Goal: Task Accomplishment & Management: Manage account settings

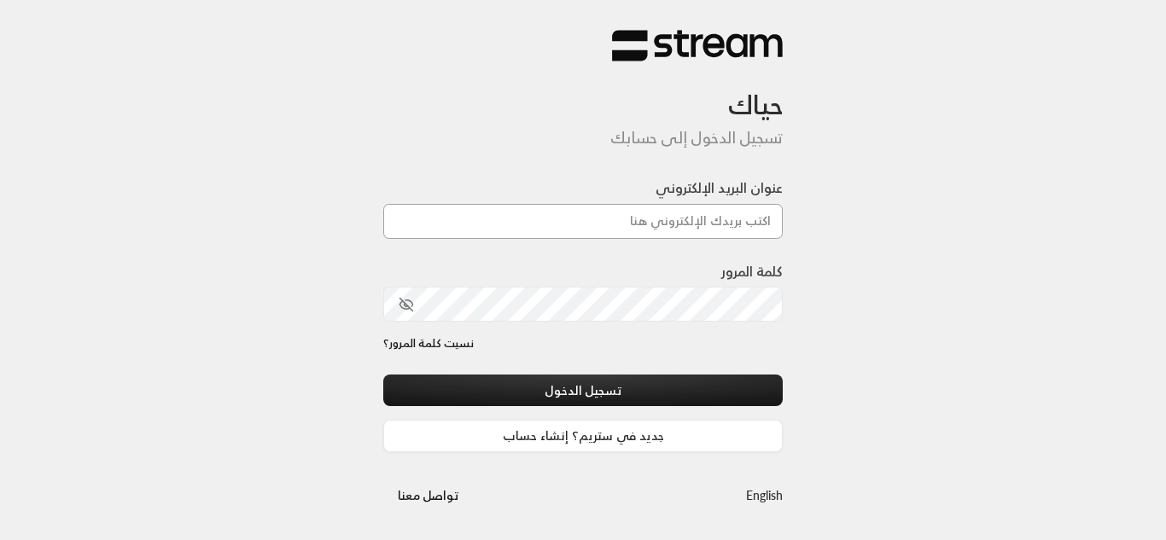
type input "[EMAIL_ADDRESS][DOMAIN_NAME]"
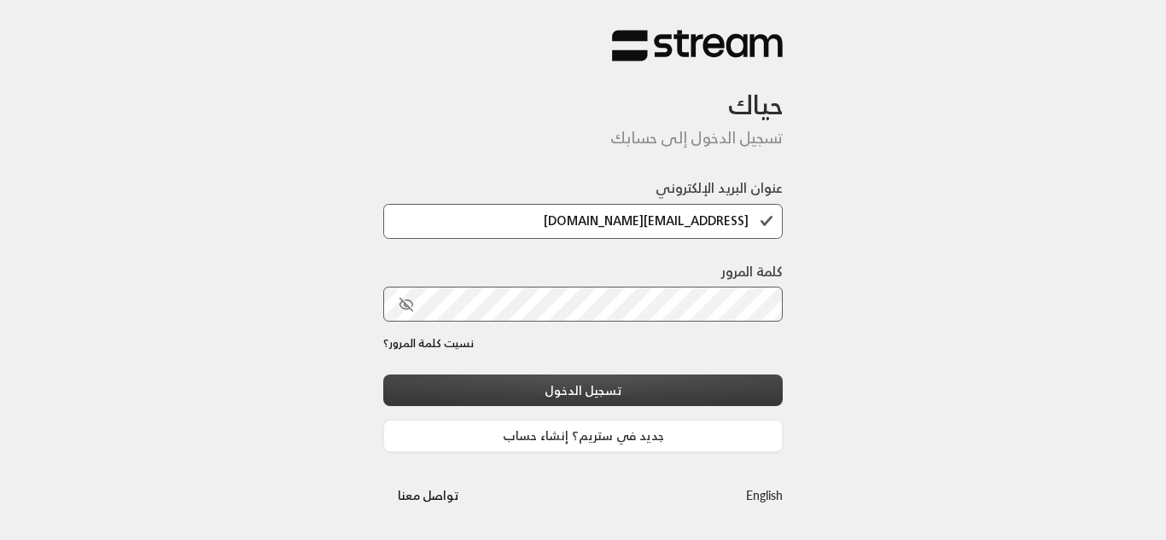
click at [569, 395] on button "تسجيل الدخول" at bounding box center [582, 391] width 399 height 32
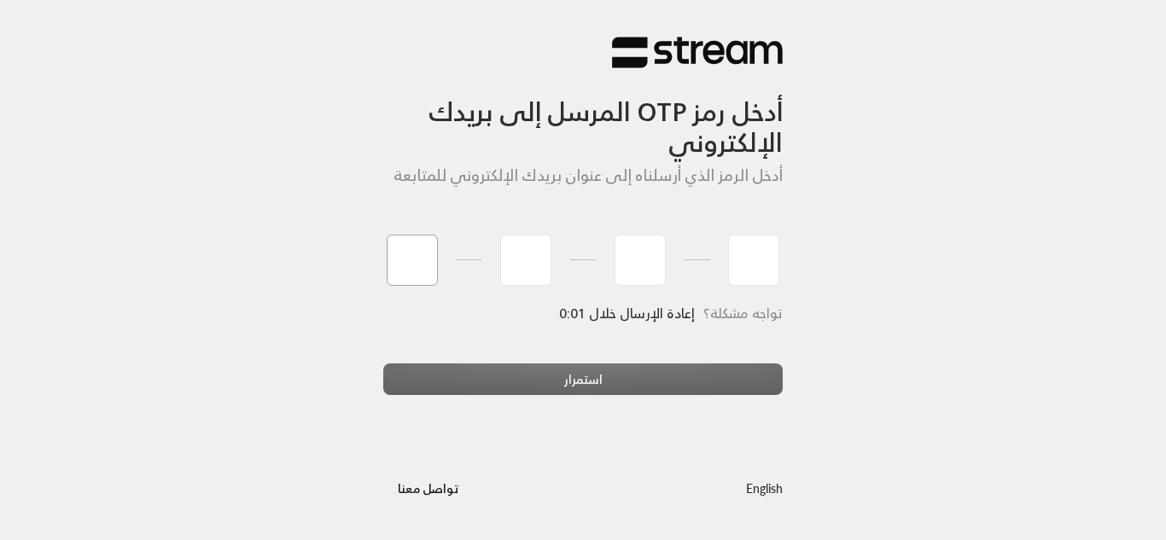
type input "9"
type input "0"
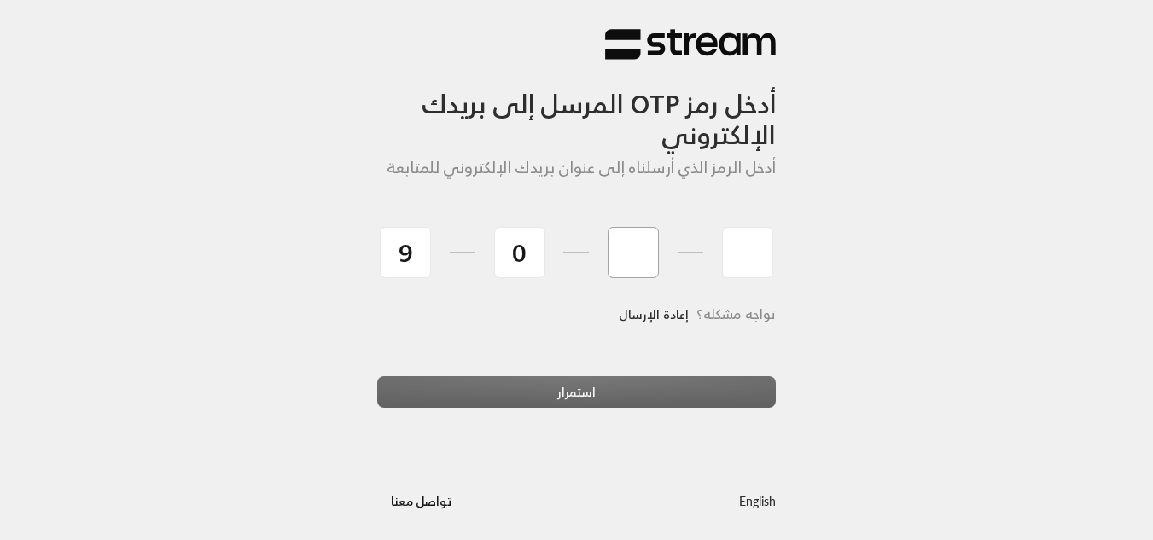
type input "6"
type input "3"
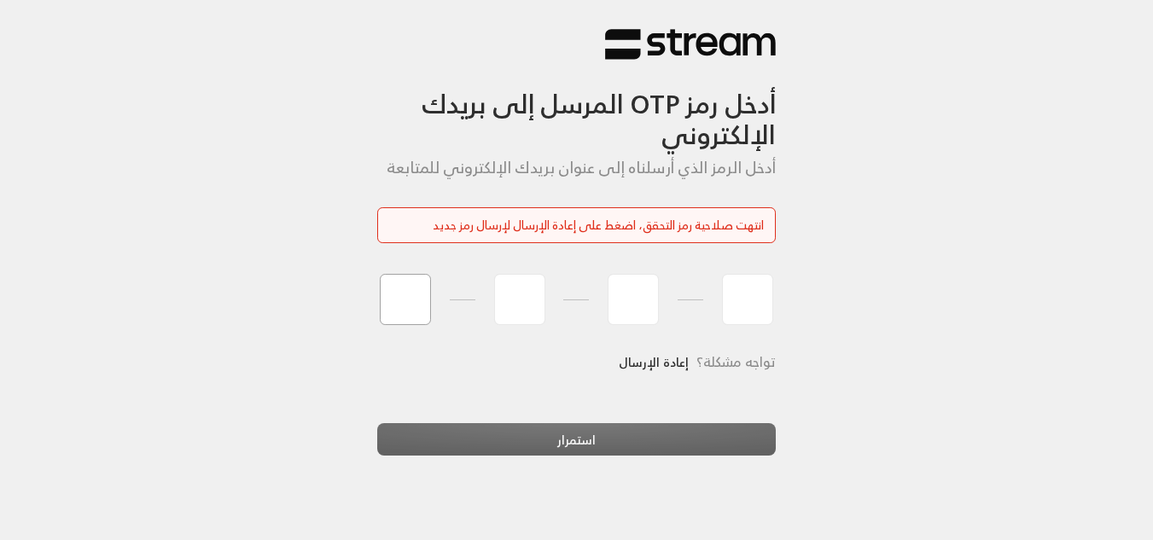
click at [396, 306] on input "tel" at bounding box center [405, 299] width 51 height 51
click at [660, 350] on link "إعادة الإرسال" at bounding box center [654, 362] width 70 height 35
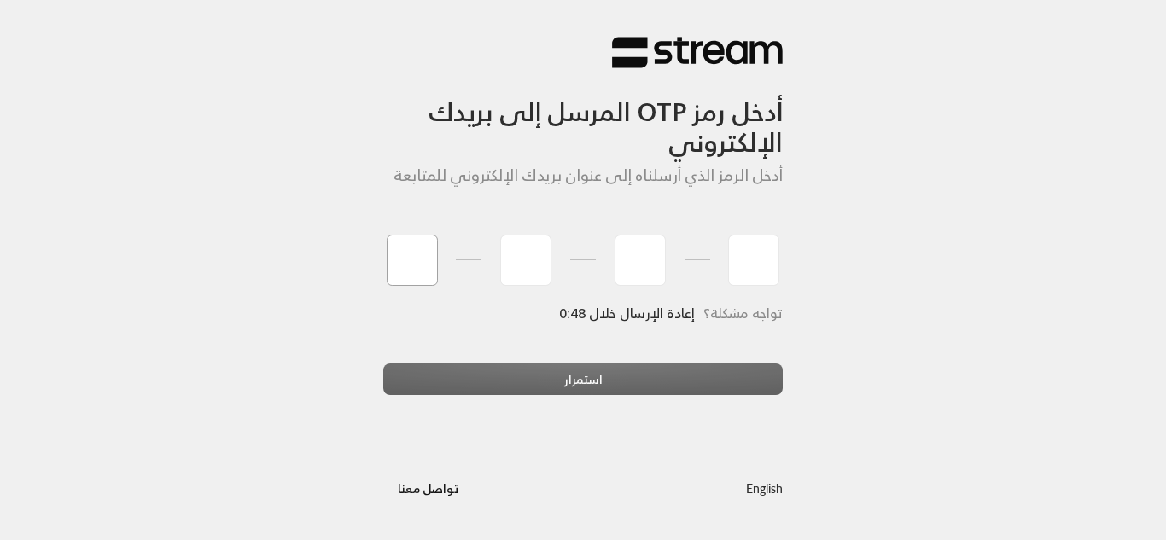
type input "2"
type input "1"
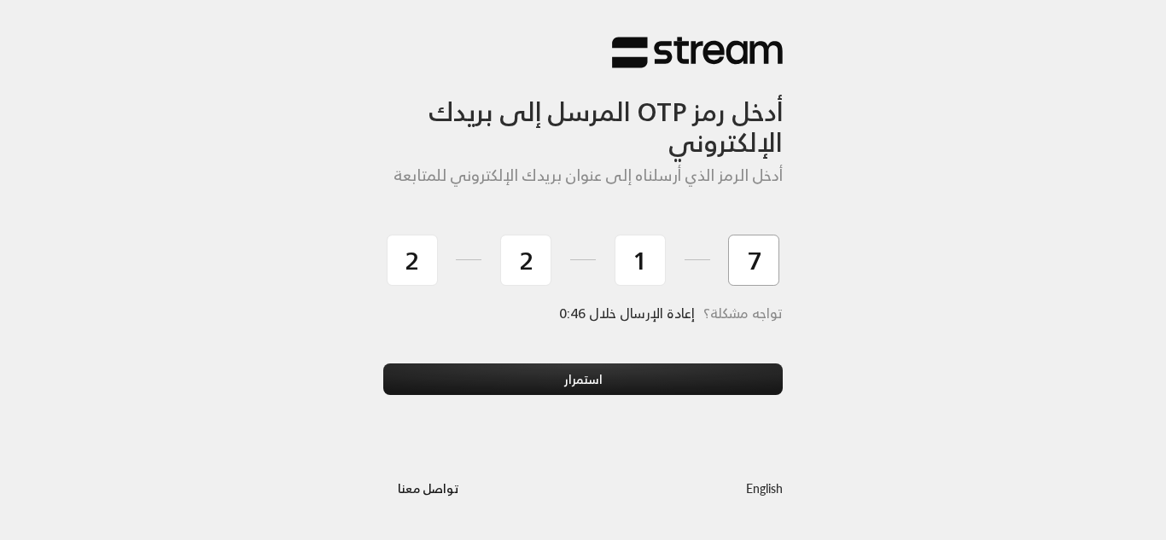
type input "7"
click at [383, 364] on button "استمرار" at bounding box center [582, 380] width 399 height 32
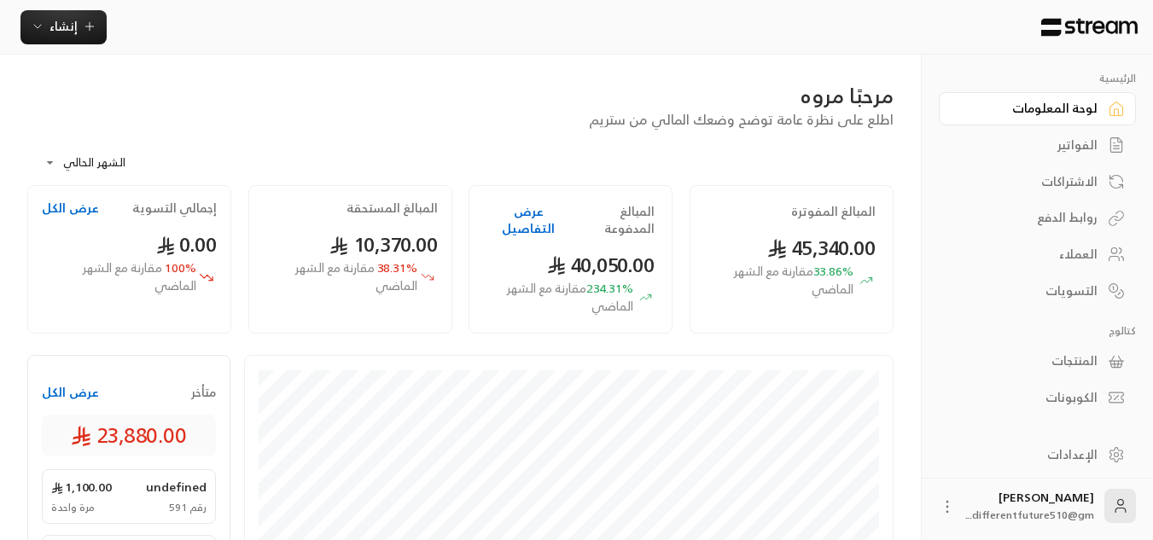
click at [1079, 137] on div "الفواتير" at bounding box center [1028, 145] width 137 height 17
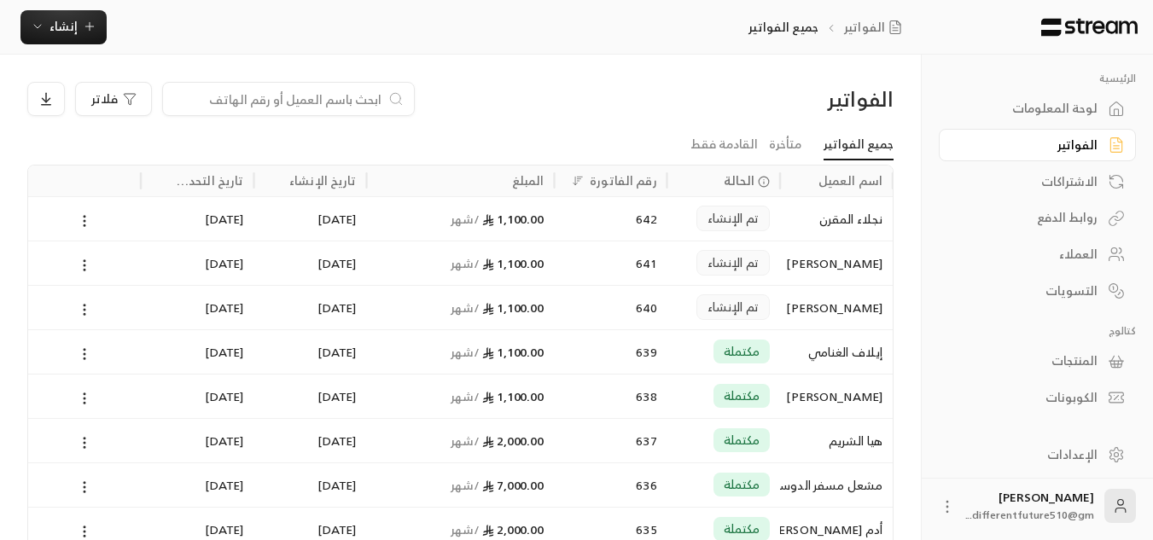
click at [767, 122] on div "الفواتير فلاتر" at bounding box center [460, 106] width 883 height 48
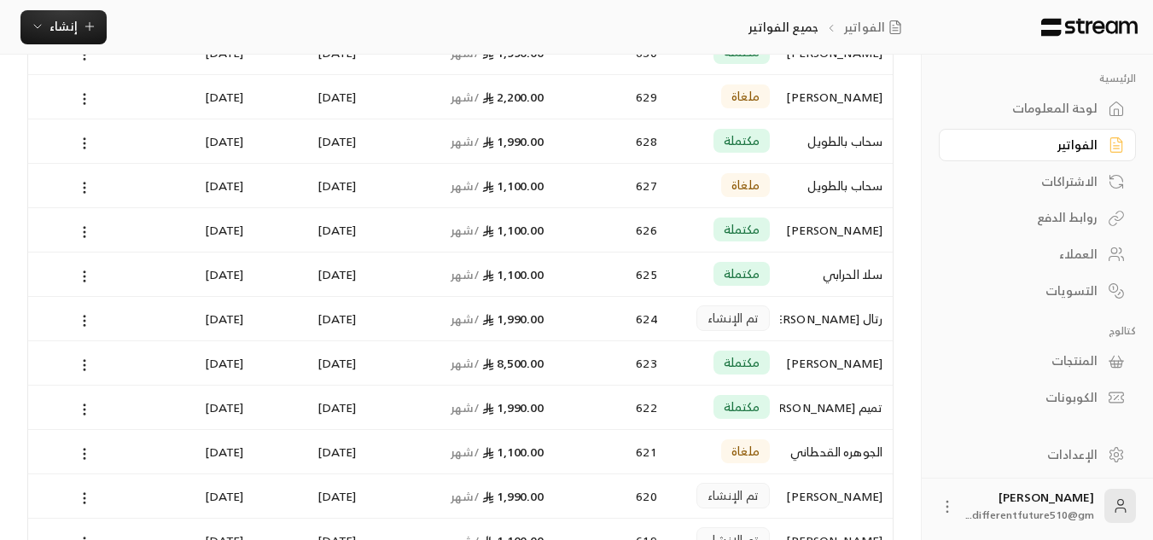
scroll to position [717, 0]
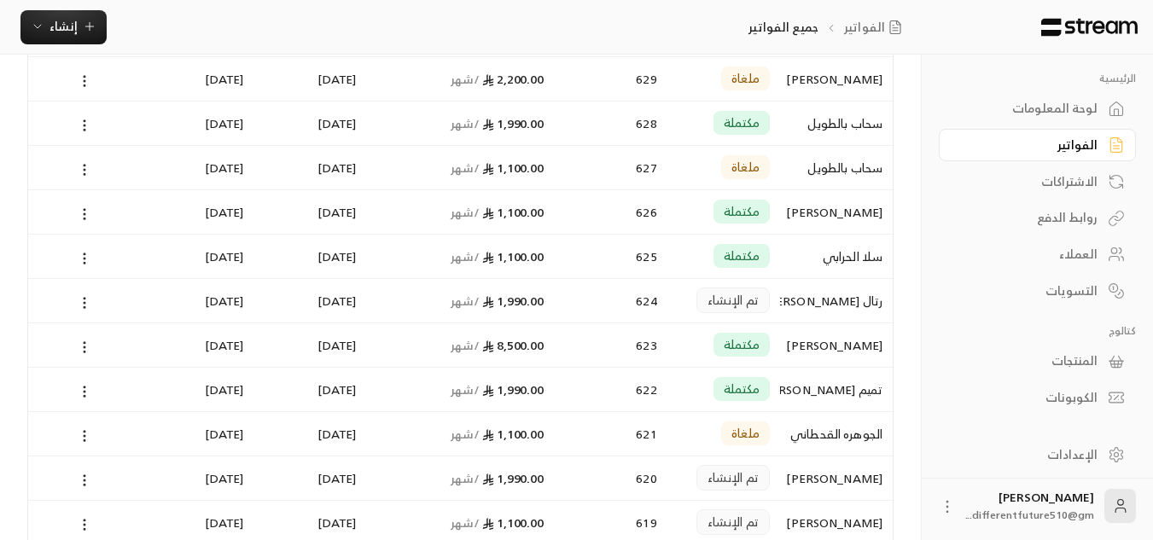
click at [74, 299] on div at bounding box center [84, 301] width 92 height 44
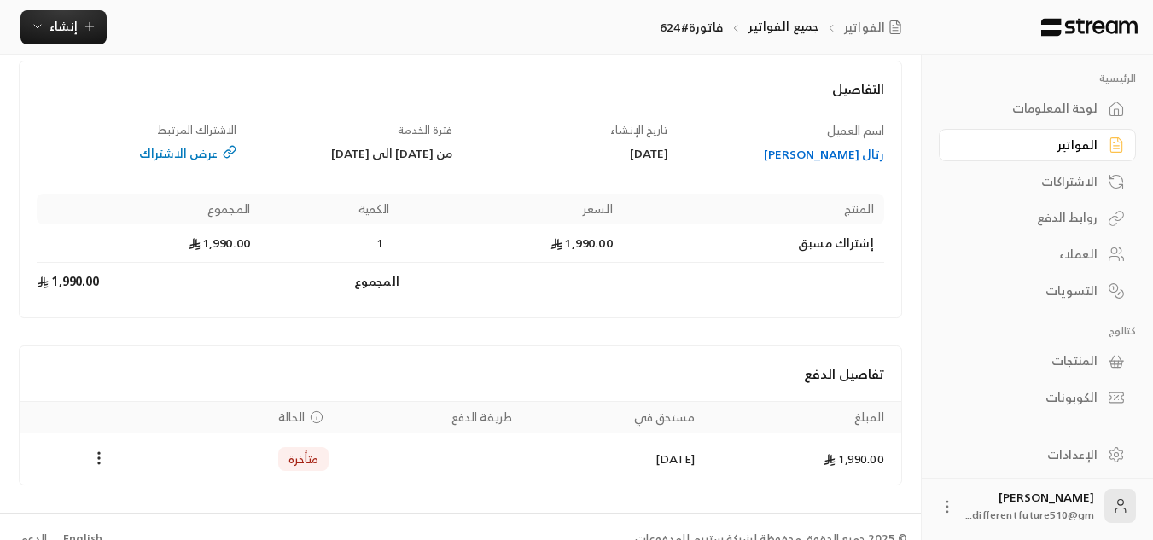
scroll to position [114, 0]
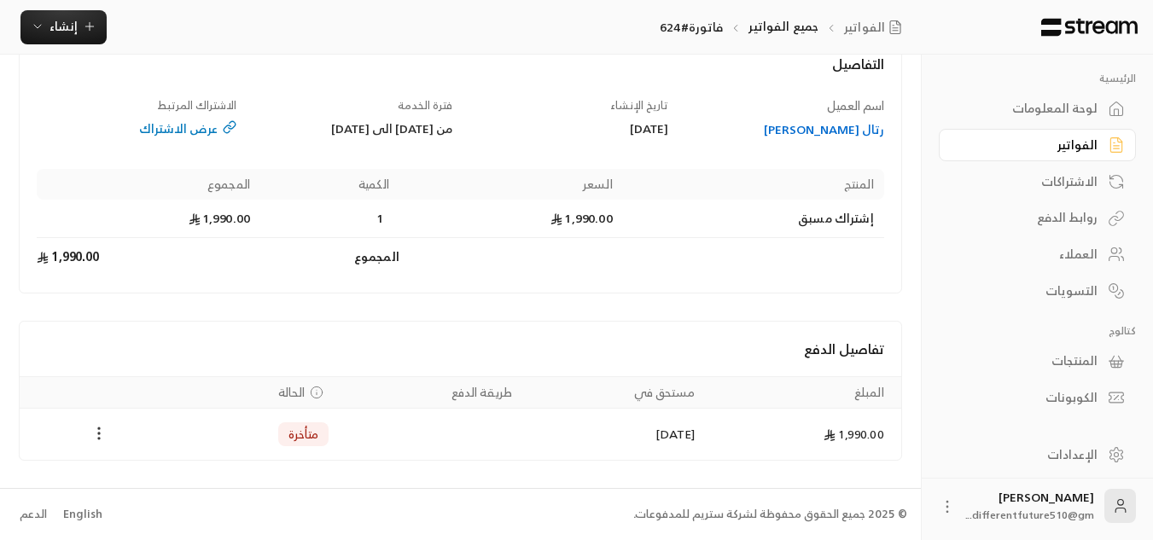
click at [94, 430] on icon "Payments" at bounding box center [98, 433] width 17 height 17
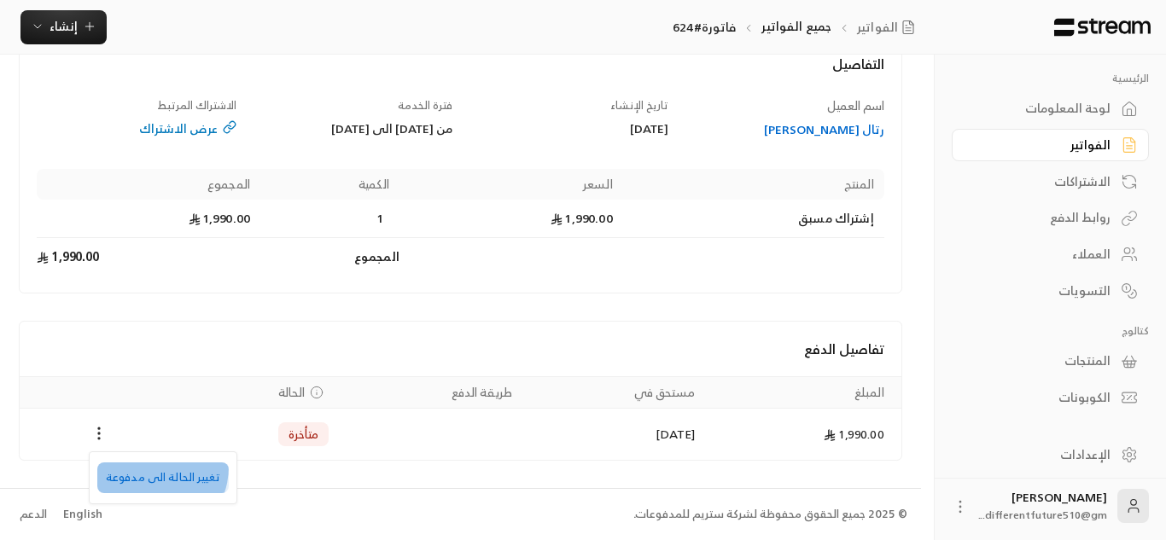
click at [147, 467] on li "تغيير الحالة الى مدفوعة" at bounding box center [162, 478] width 131 height 31
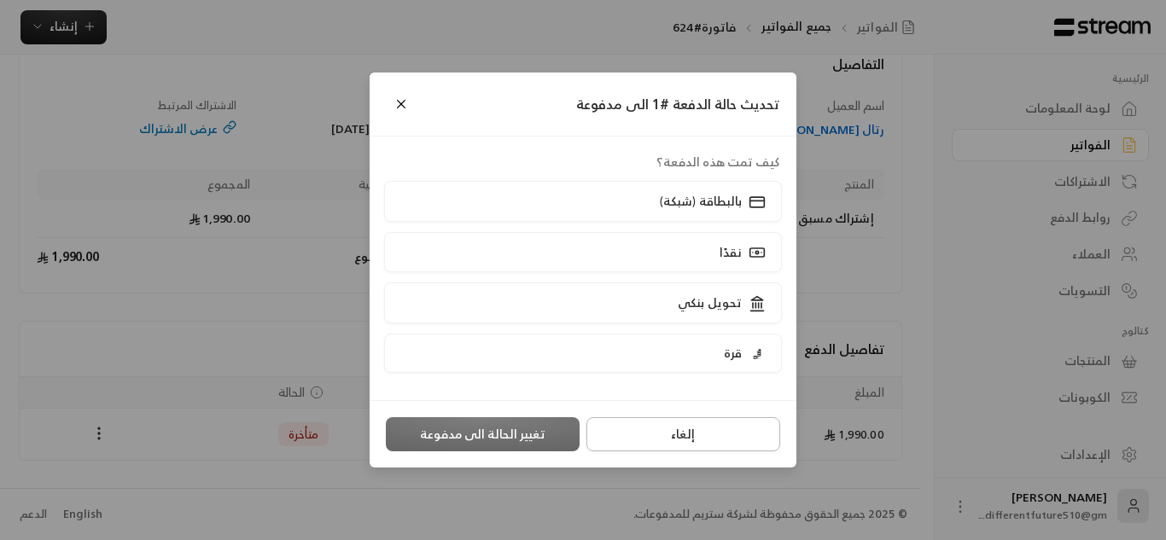
click at [719, 429] on button "إلغاء" at bounding box center [683, 434] width 194 height 34
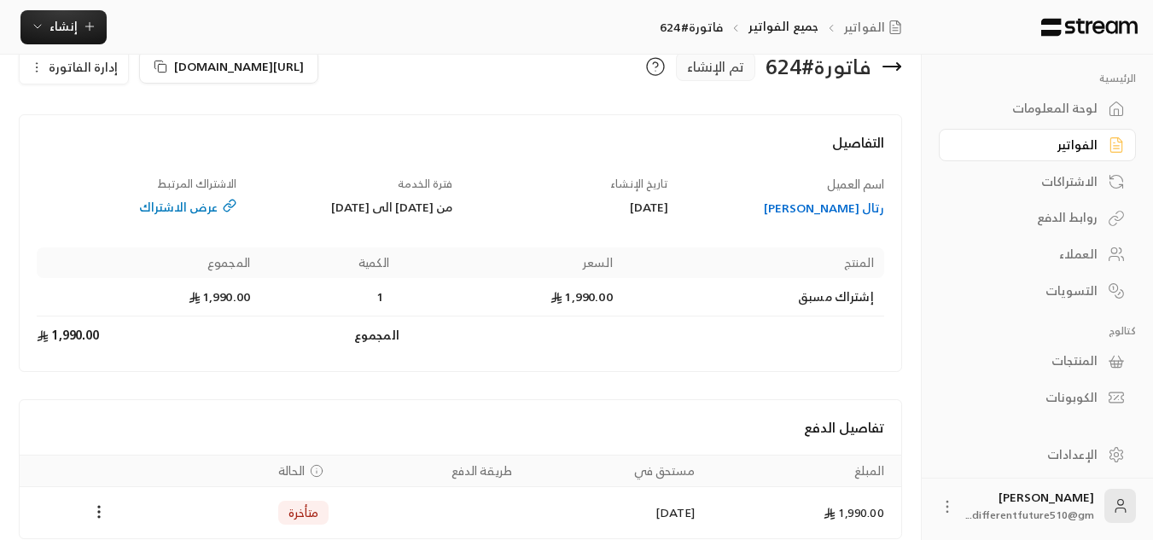
scroll to position [0, 0]
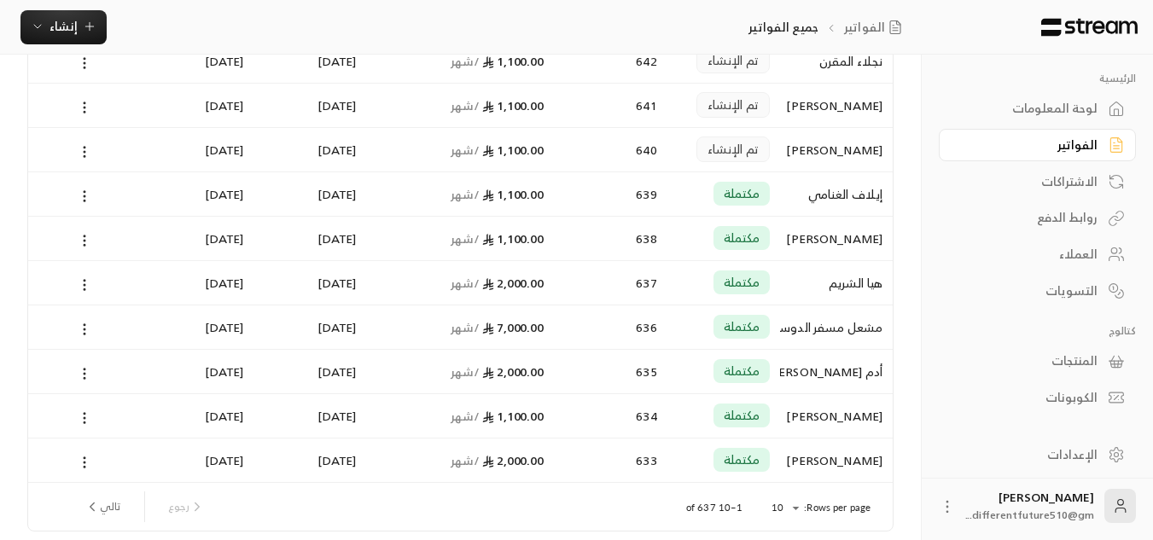
scroll to position [229, 0]
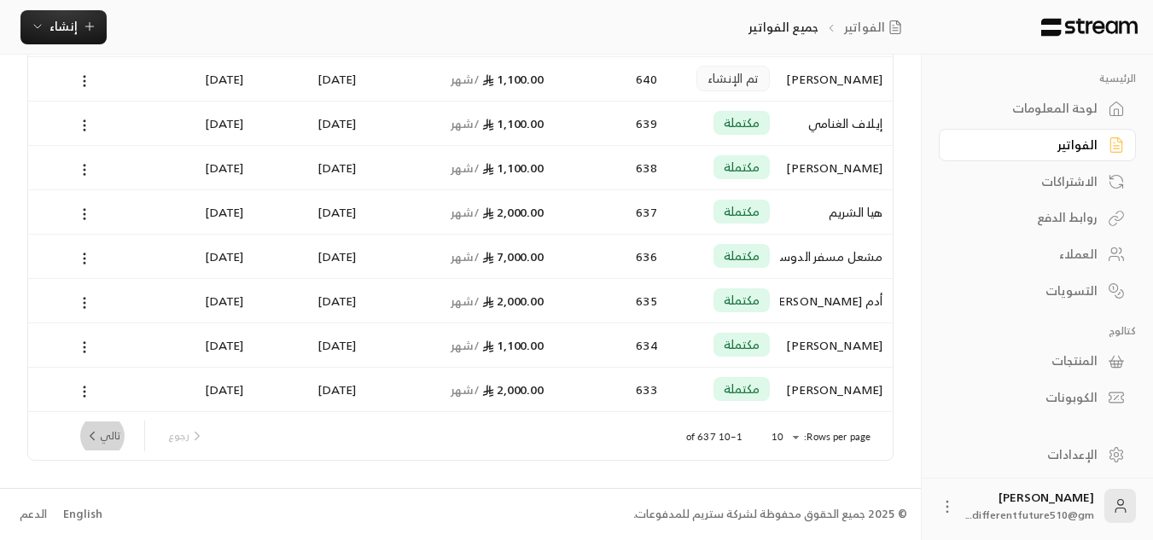
click at [102, 429] on button "تالي" at bounding box center [102, 436] width 49 height 29
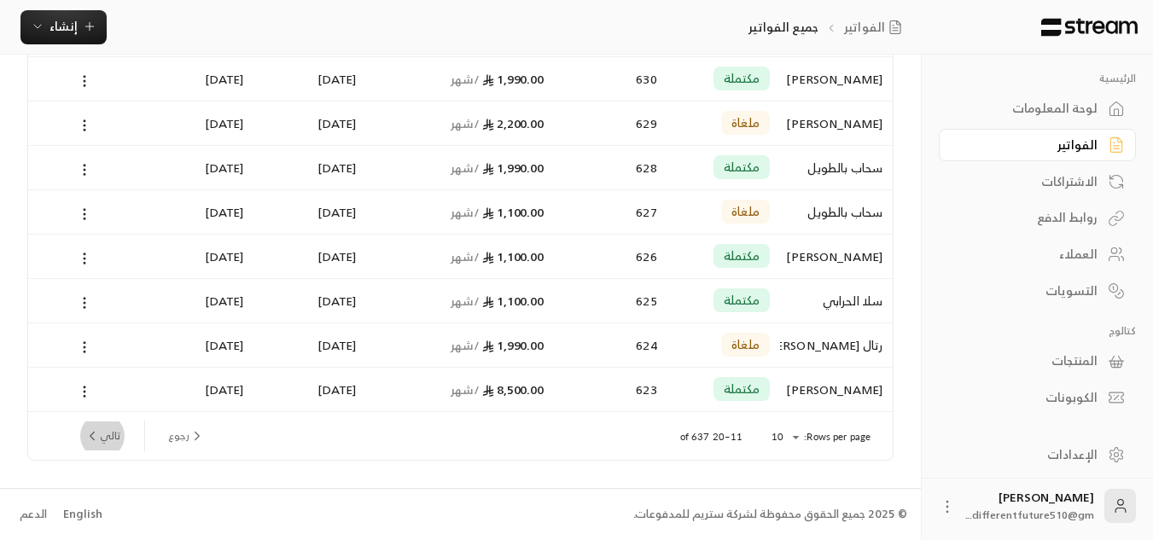
click at [90, 441] on icon "next page" at bounding box center [91, 435] width 15 height 15
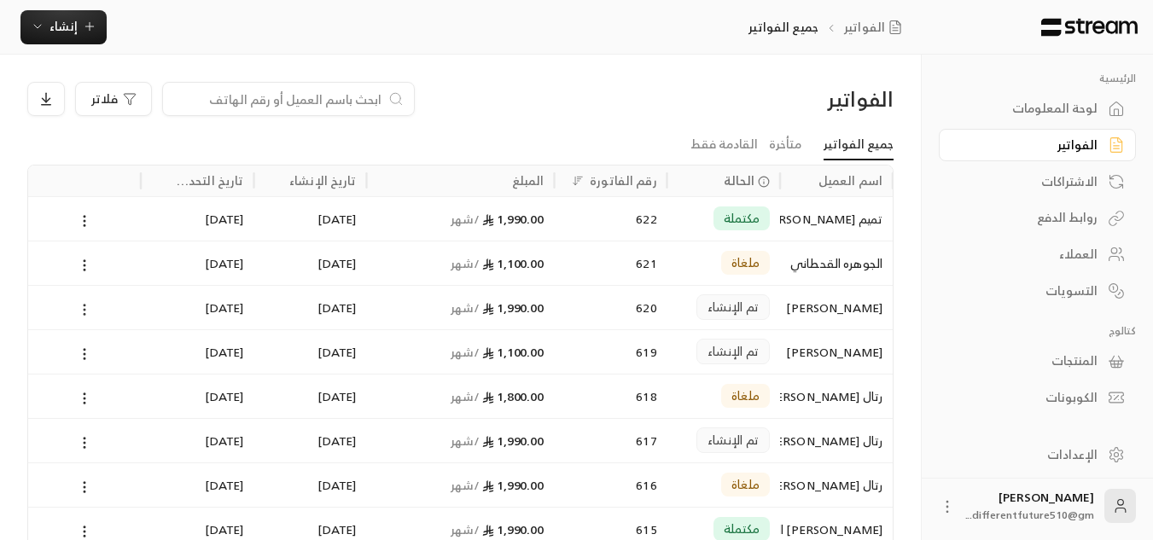
click at [79, 305] on icon at bounding box center [84, 309] width 15 height 15
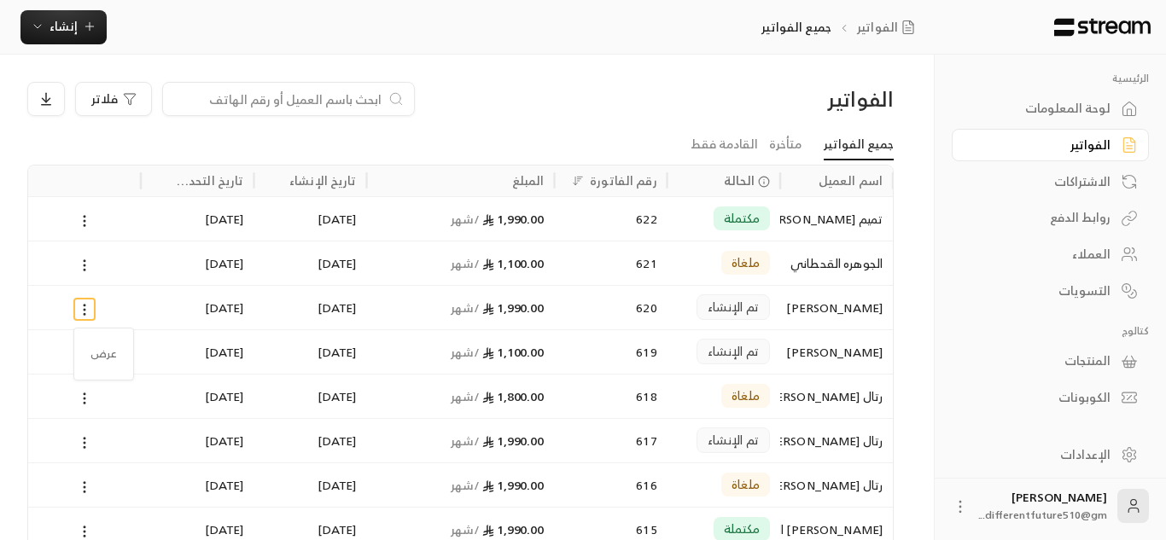
click at [784, 154] on div at bounding box center [583, 270] width 1166 height 540
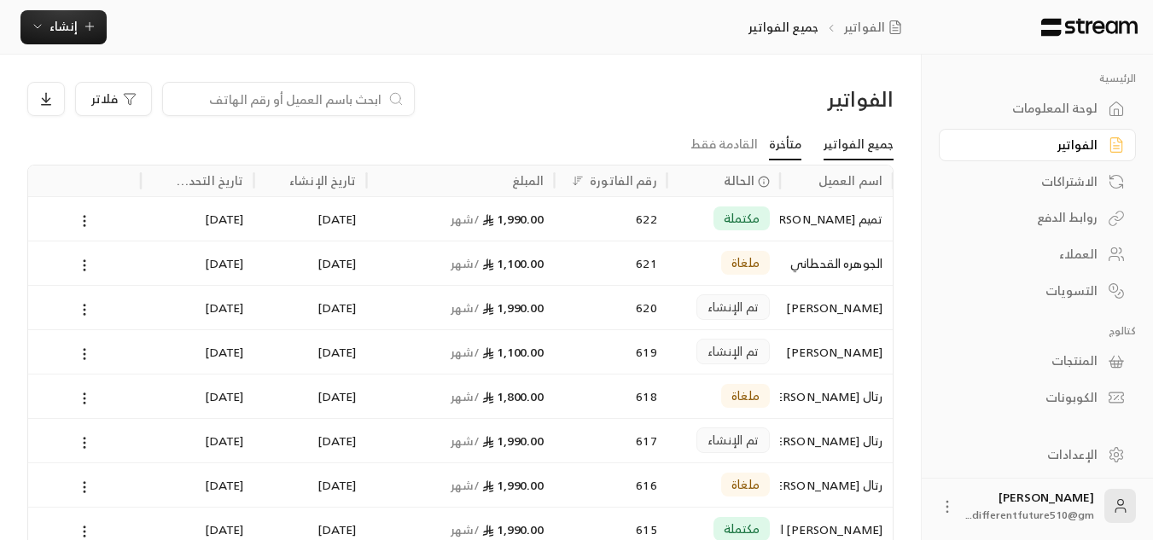
click at [795, 138] on link "متأخرة" at bounding box center [785, 145] width 32 height 31
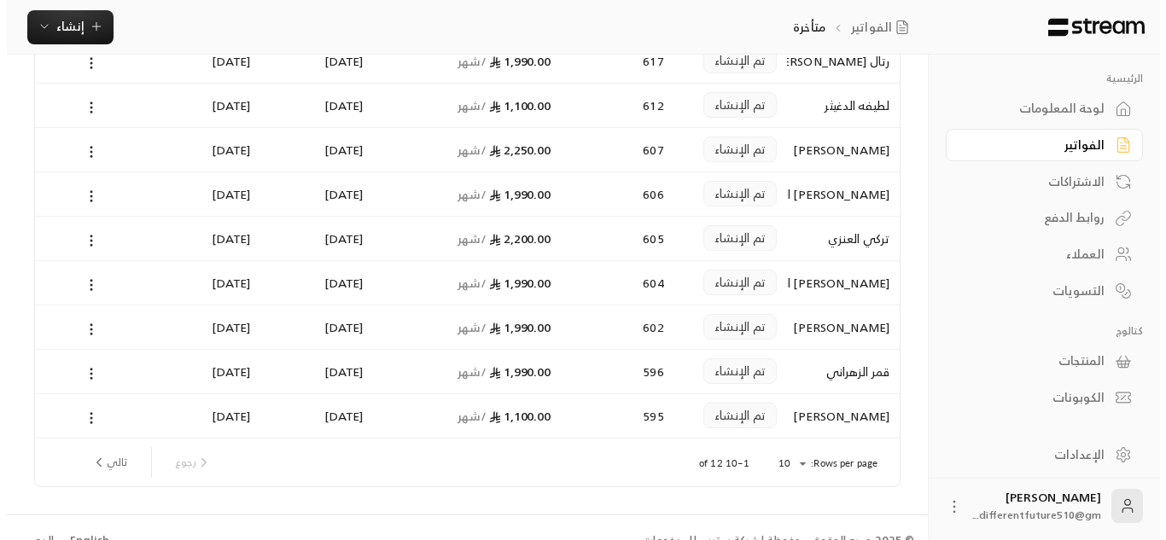
scroll to position [205, 0]
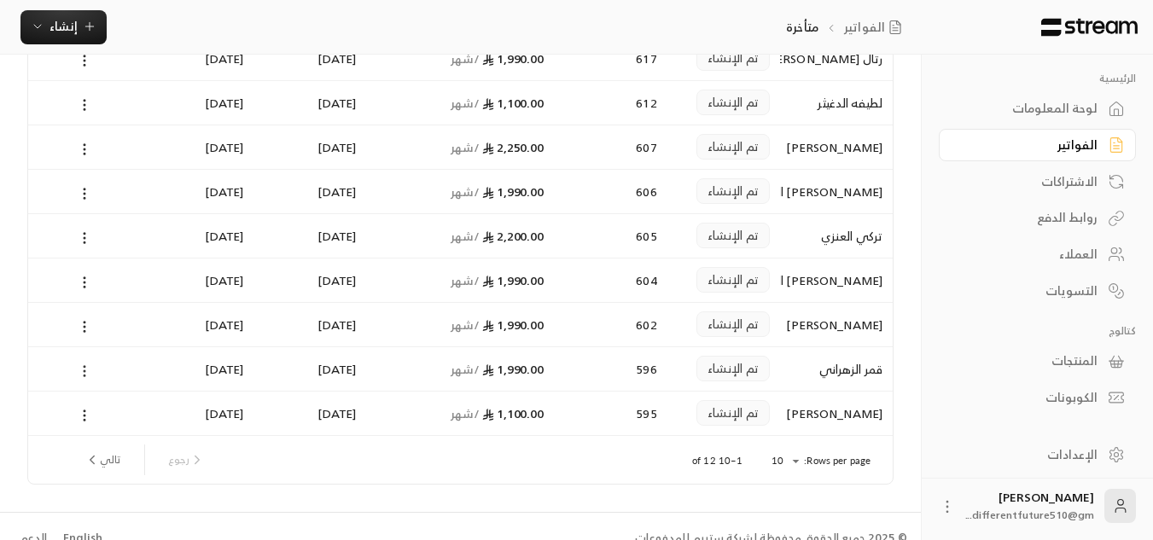
click at [83, 371] on icon at bounding box center [84, 371] width 15 height 15
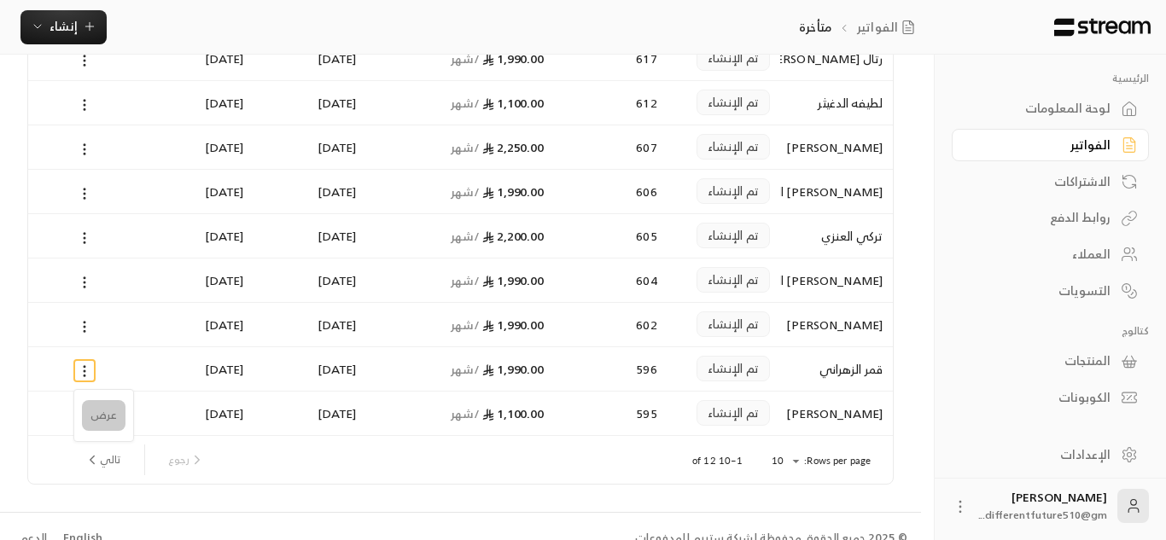
click at [98, 410] on li "عرض" at bounding box center [104, 415] width 44 height 31
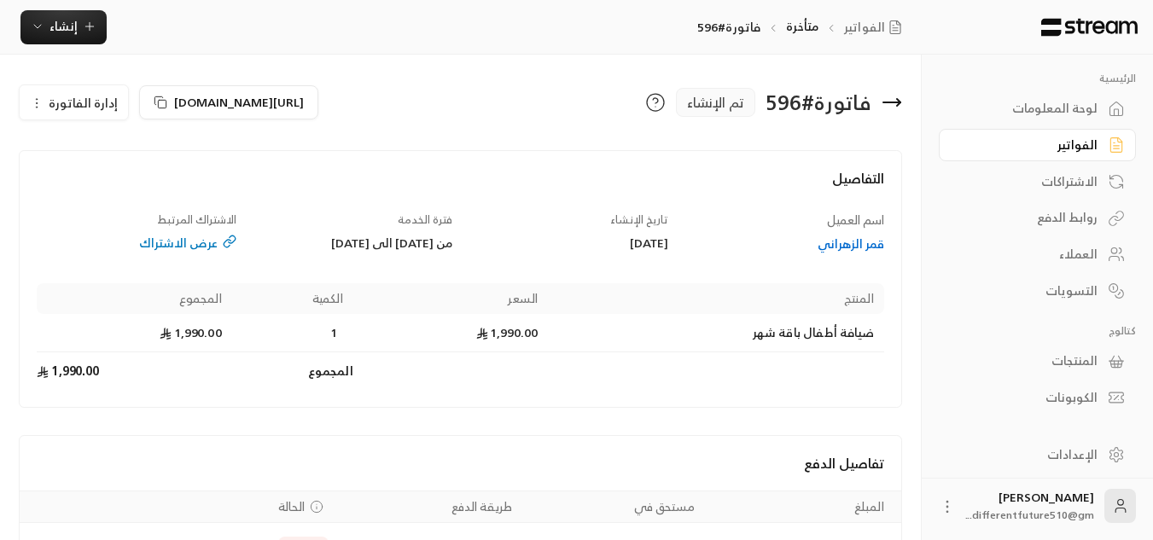
click at [33, 99] on icon "button" at bounding box center [37, 103] width 14 height 14
click at [116, 190] on link "إلغاء" at bounding box center [84, 183] width 106 height 31
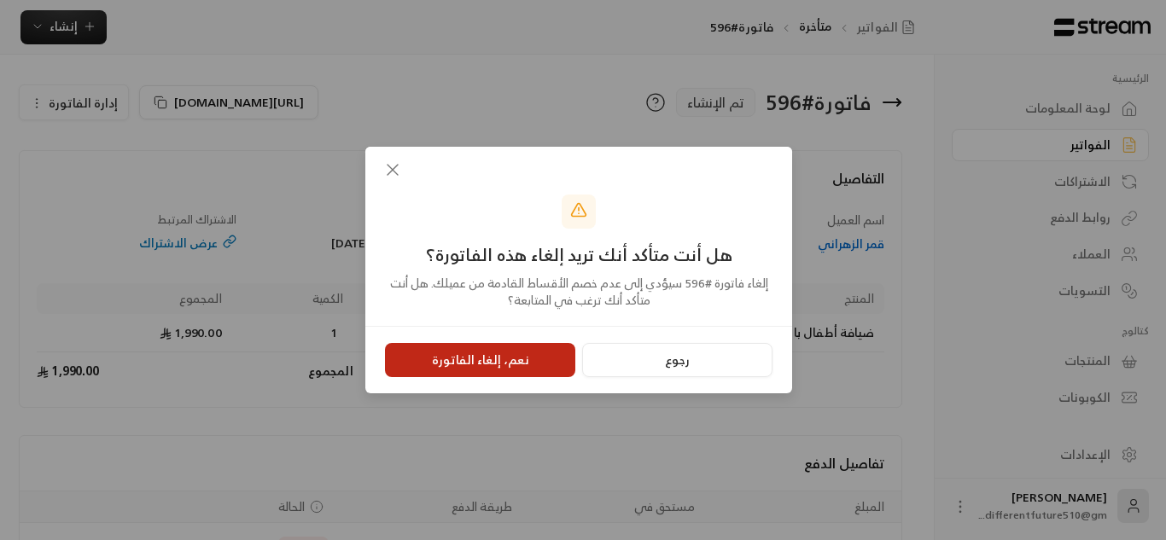
click at [521, 349] on button "نعم، إلغاء الفاتورة" at bounding box center [480, 360] width 190 height 34
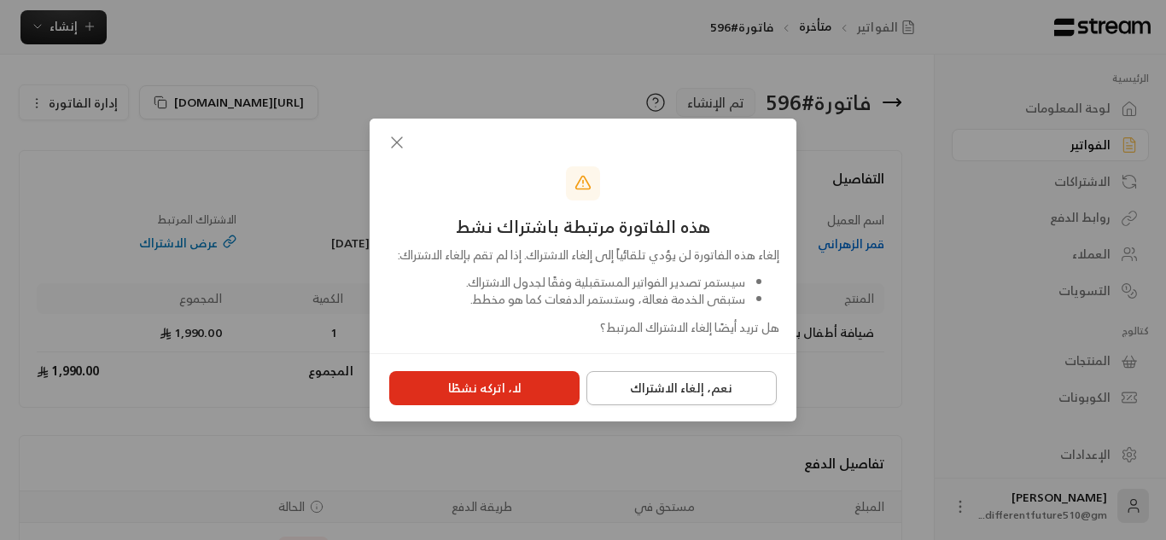
click at [625, 403] on button "نعم، إلغاء الاشتراك" at bounding box center [681, 388] width 190 height 34
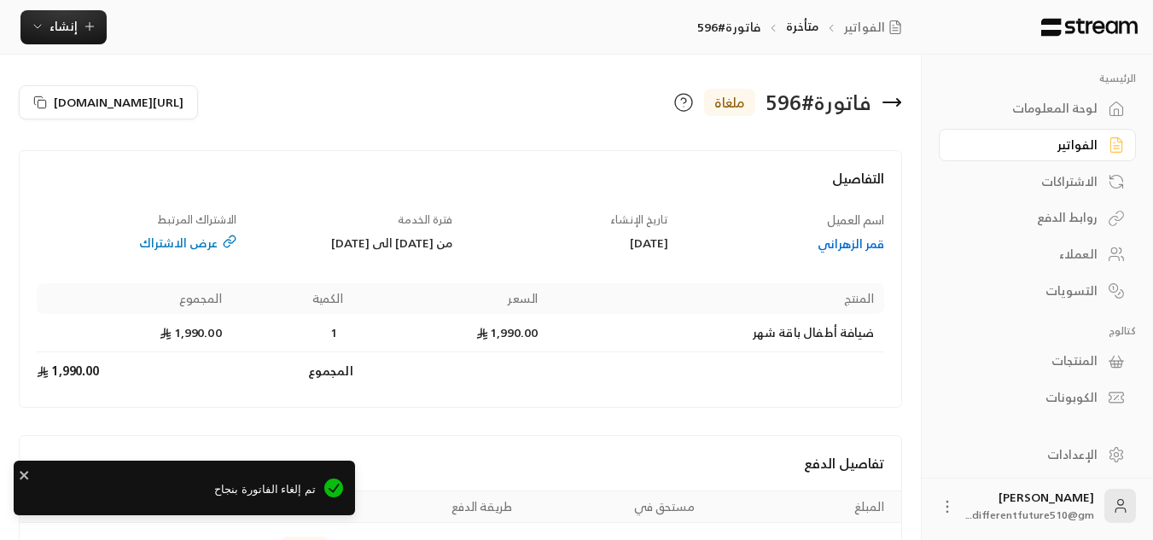
click at [1035, 153] on div "الفواتير" at bounding box center [1028, 145] width 137 height 17
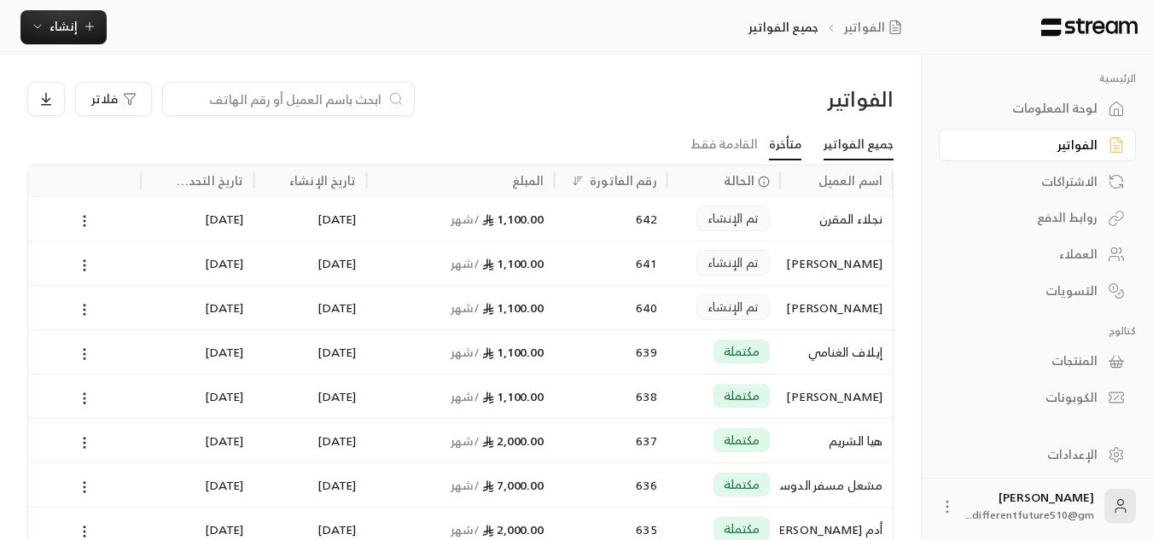
click at [788, 136] on link "متأخرة" at bounding box center [785, 145] width 32 height 31
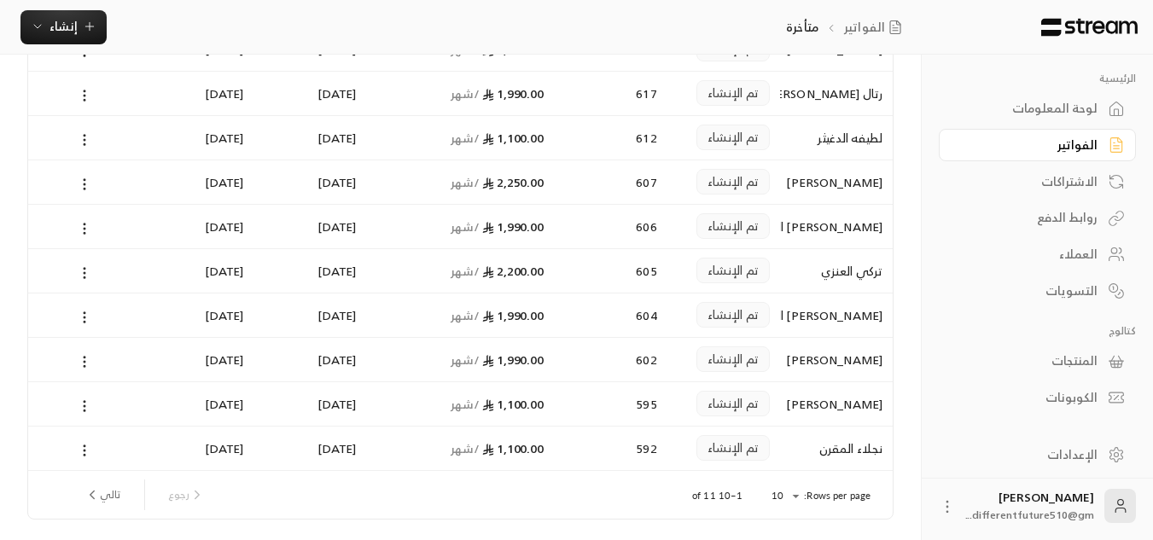
scroll to position [171, 0]
click at [515, 263] on div "2,200.00 / شهر" at bounding box center [460, 270] width 167 height 44
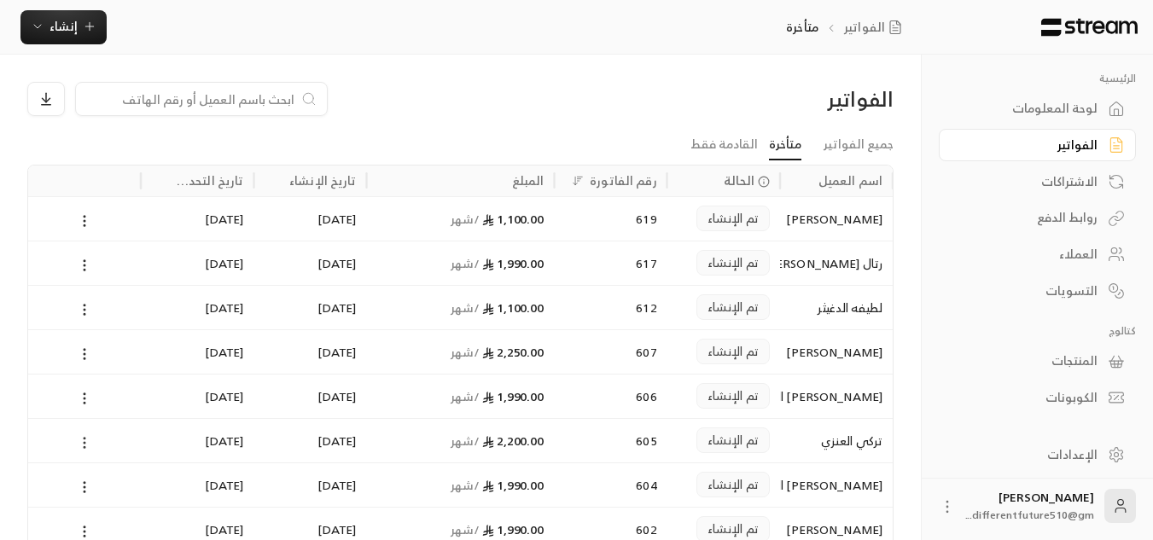
click at [77, 439] on icon at bounding box center [84, 442] width 15 height 15
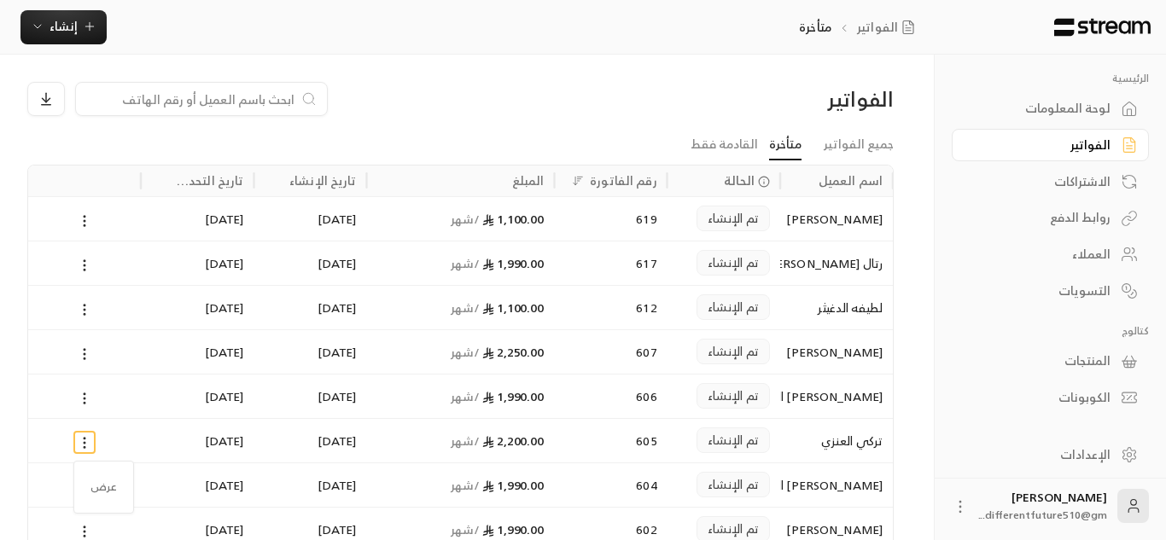
click at [87, 441] on div at bounding box center [583, 270] width 1166 height 540
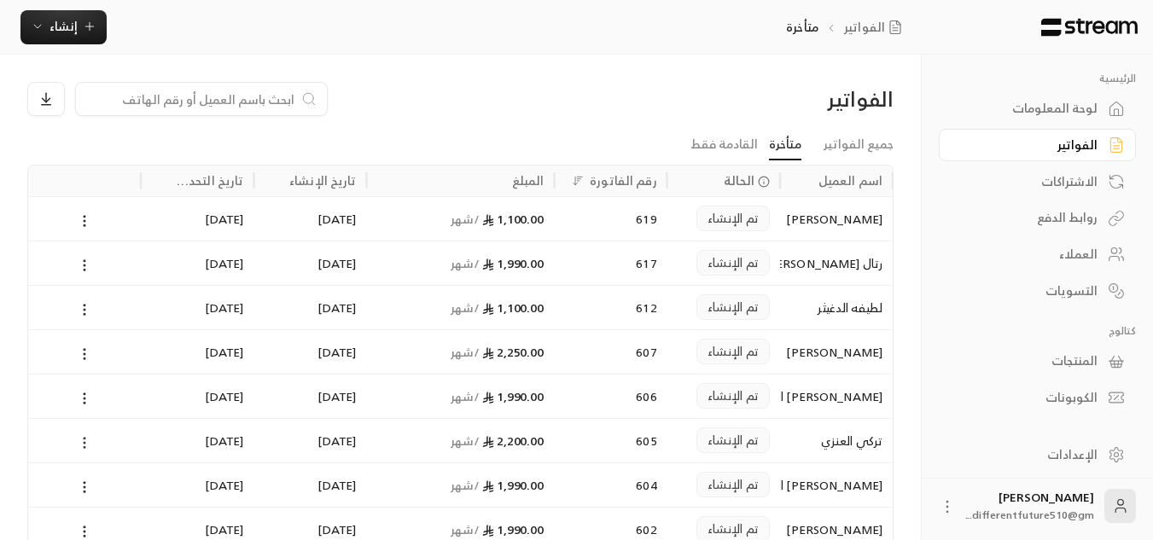
click at [87, 448] on icon at bounding box center [84, 442] width 15 height 15
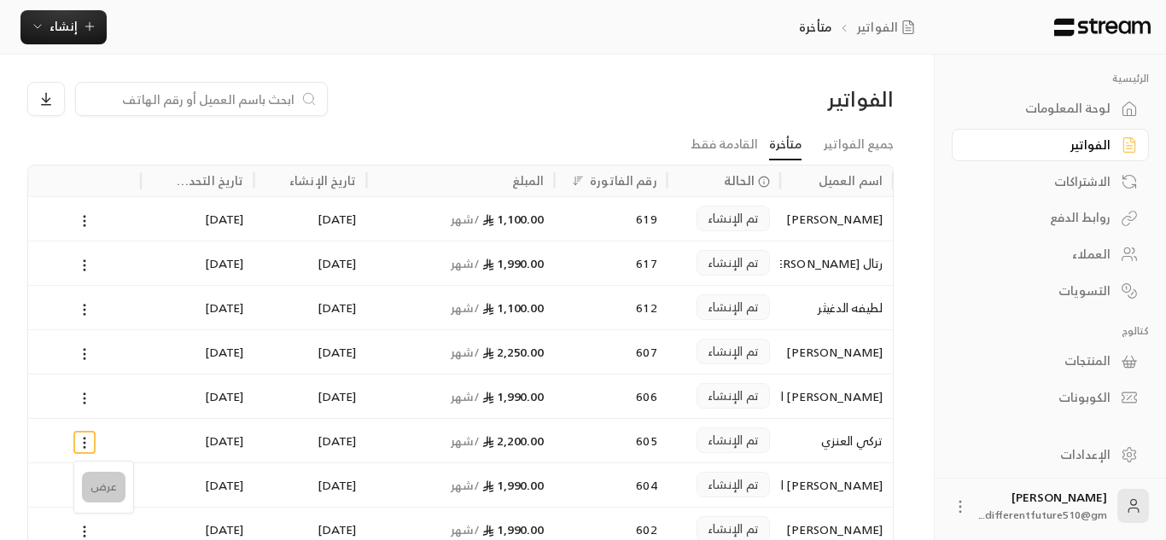
click at [101, 485] on li "عرض" at bounding box center [104, 487] width 44 height 31
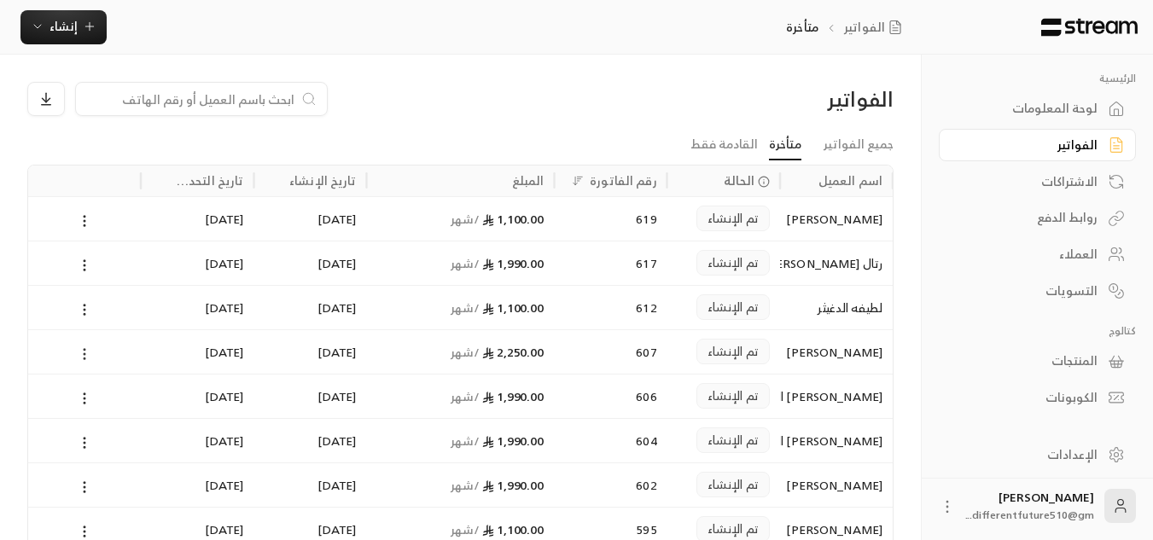
click at [84, 353] on circle at bounding box center [85, 354] width 2 height 2
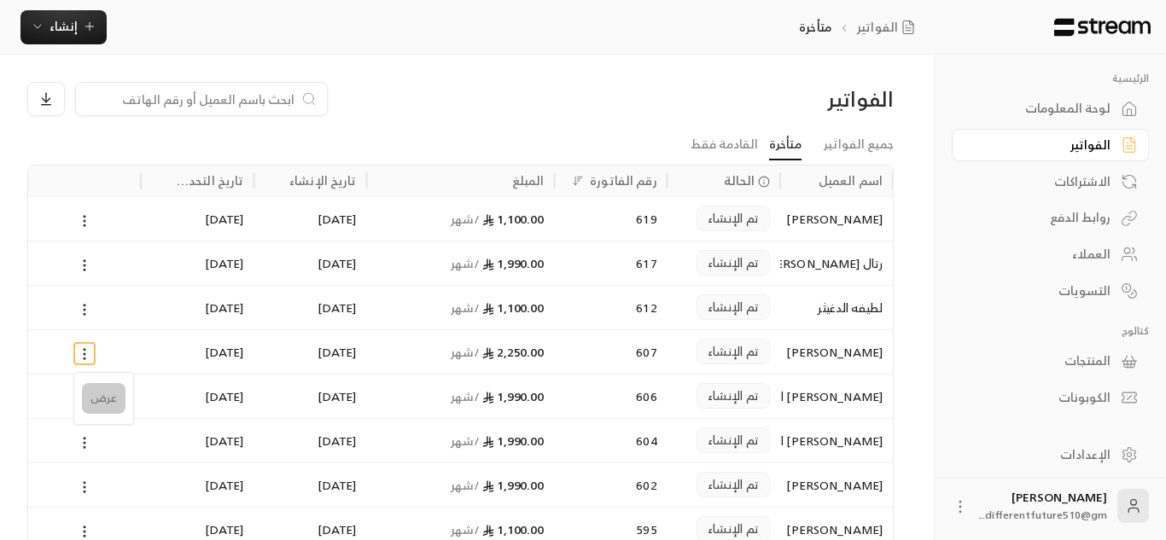
click at [108, 395] on li "عرض" at bounding box center [104, 398] width 44 height 31
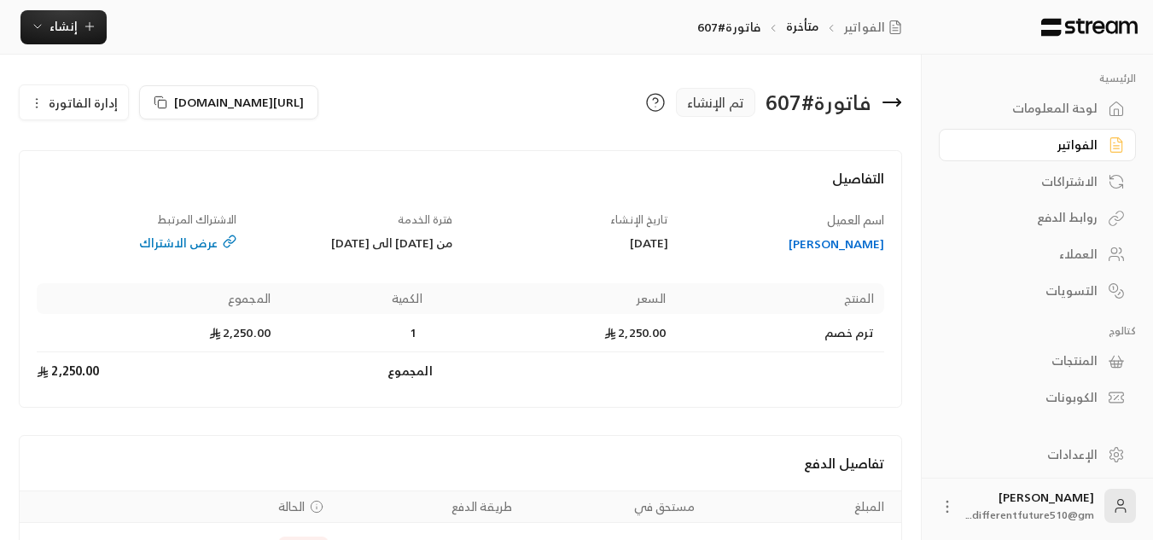
click at [32, 106] on icon "button" at bounding box center [37, 103] width 14 height 14
click at [76, 187] on link "إلغاء" at bounding box center [84, 183] width 106 height 31
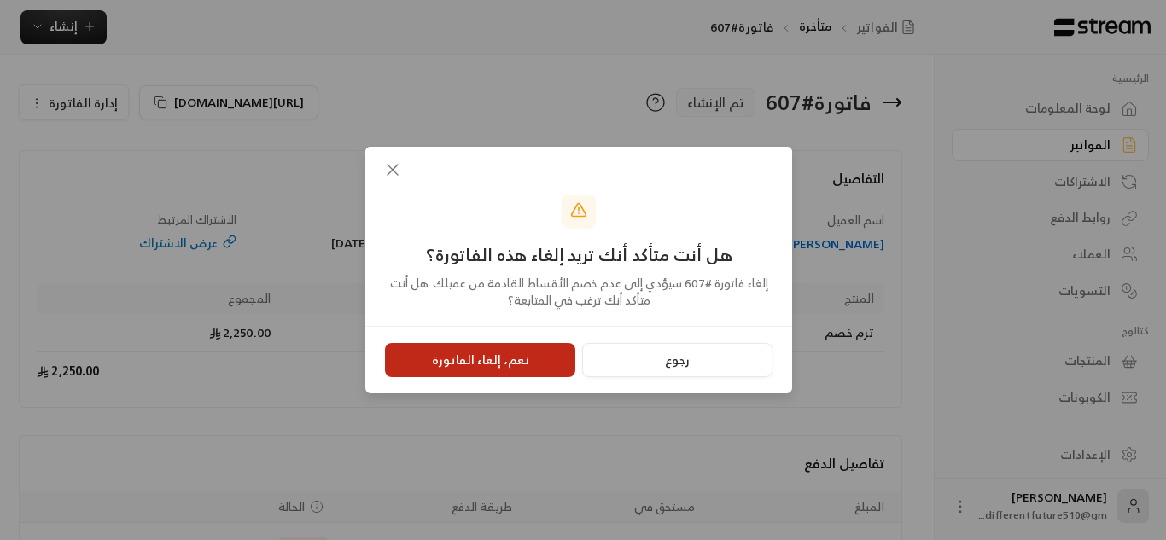
click at [551, 364] on button "نعم، إلغاء الفاتورة" at bounding box center [480, 360] width 190 height 34
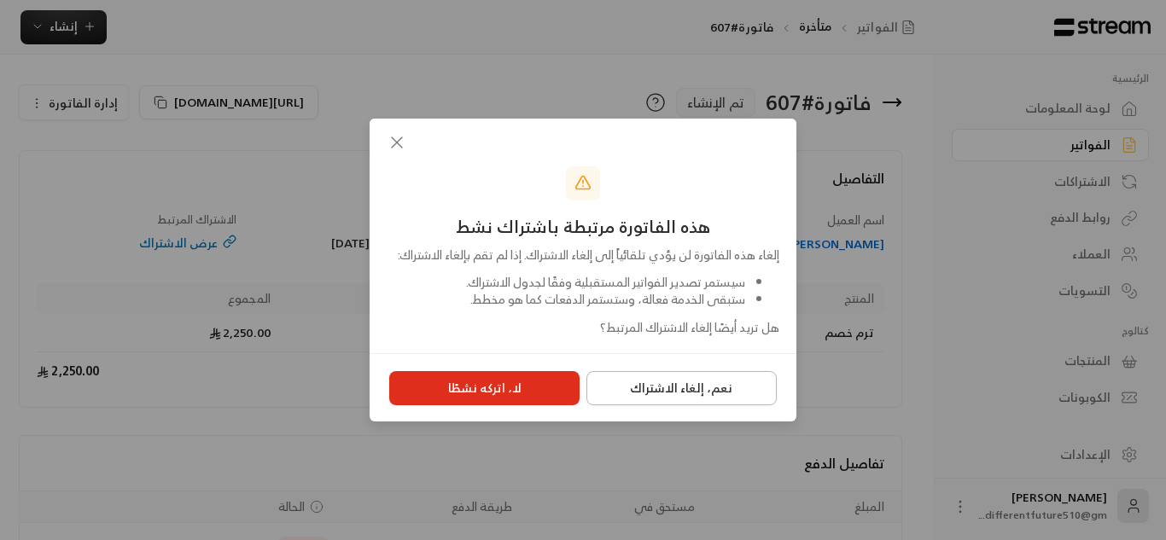
click at [676, 404] on button "نعم، إلغاء الاشتراك" at bounding box center [681, 388] width 190 height 34
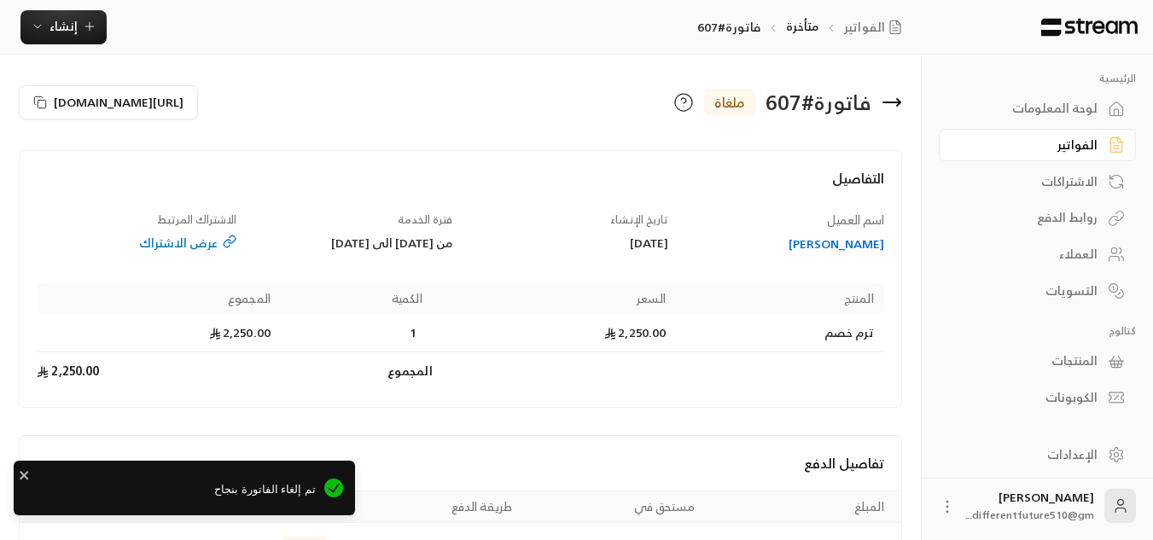
click at [987, 133] on link "الفواتير" at bounding box center [1037, 145] width 197 height 33
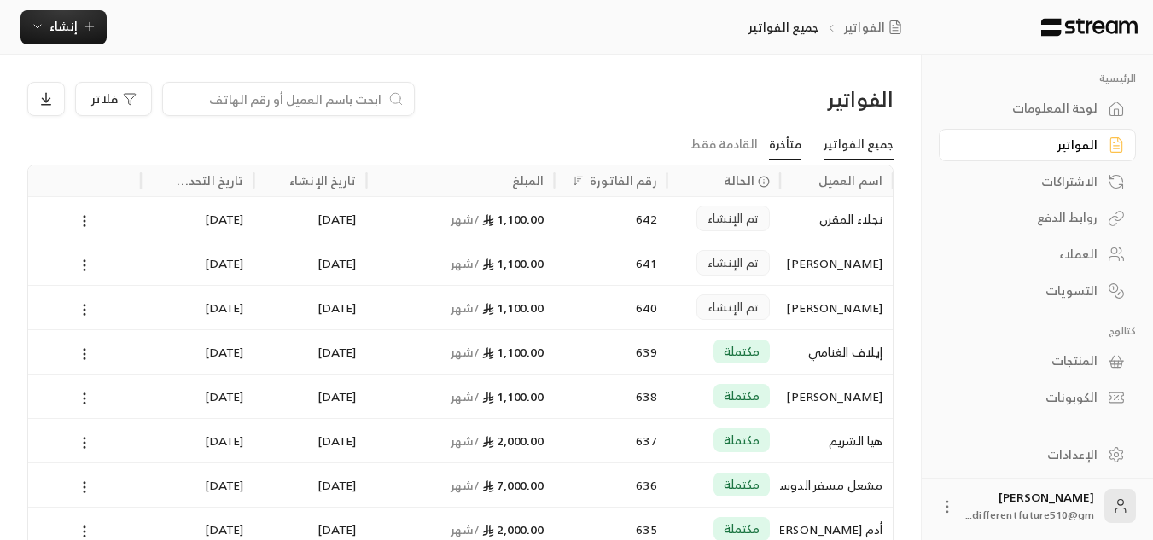
click at [799, 148] on link "متأخرة" at bounding box center [785, 145] width 32 height 31
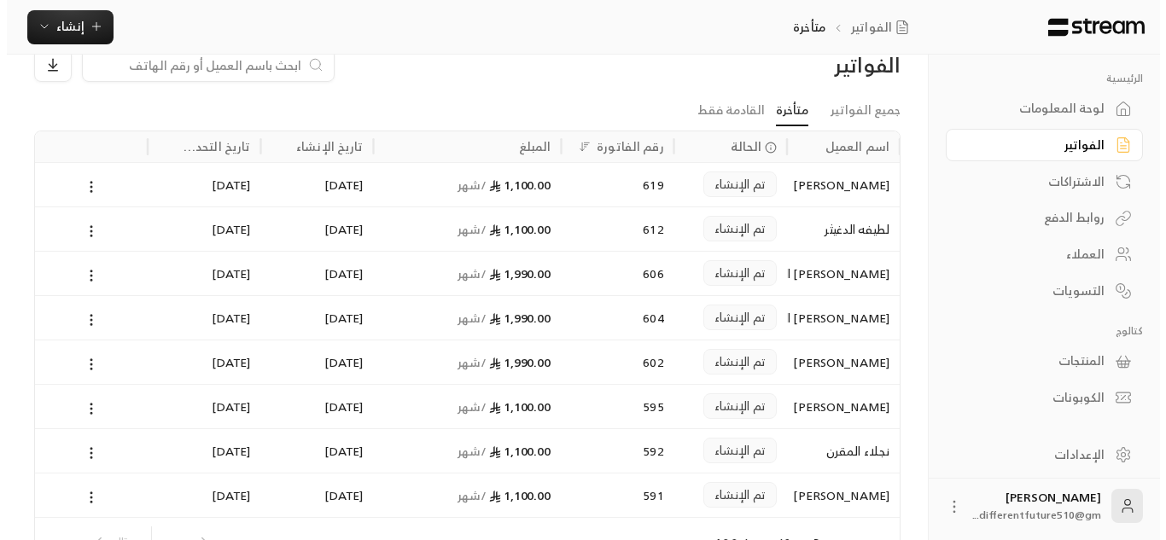
scroll to position [68, 0]
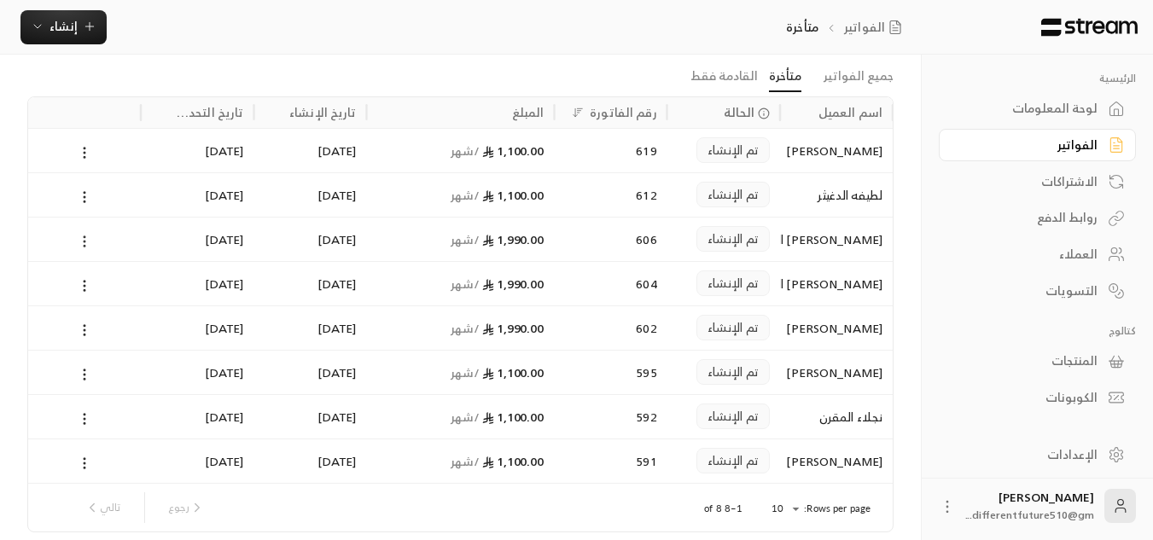
click at [77, 238] on icon at bounding box center [84, 241] width 15 height 15
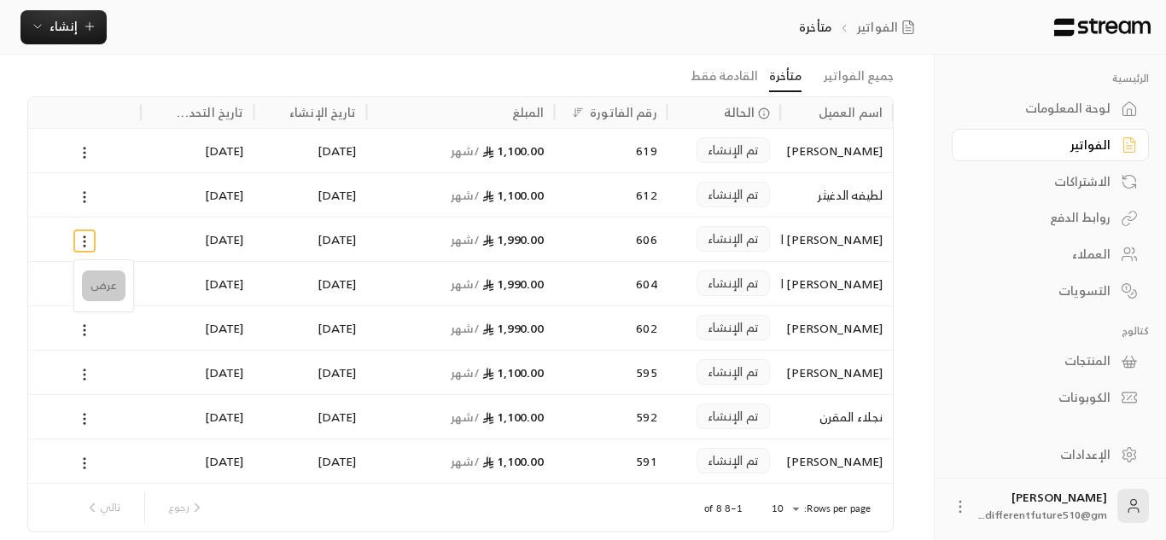
click at [109, 291] on li "عرض" at bounding box center [104, 286] width 44 height 31
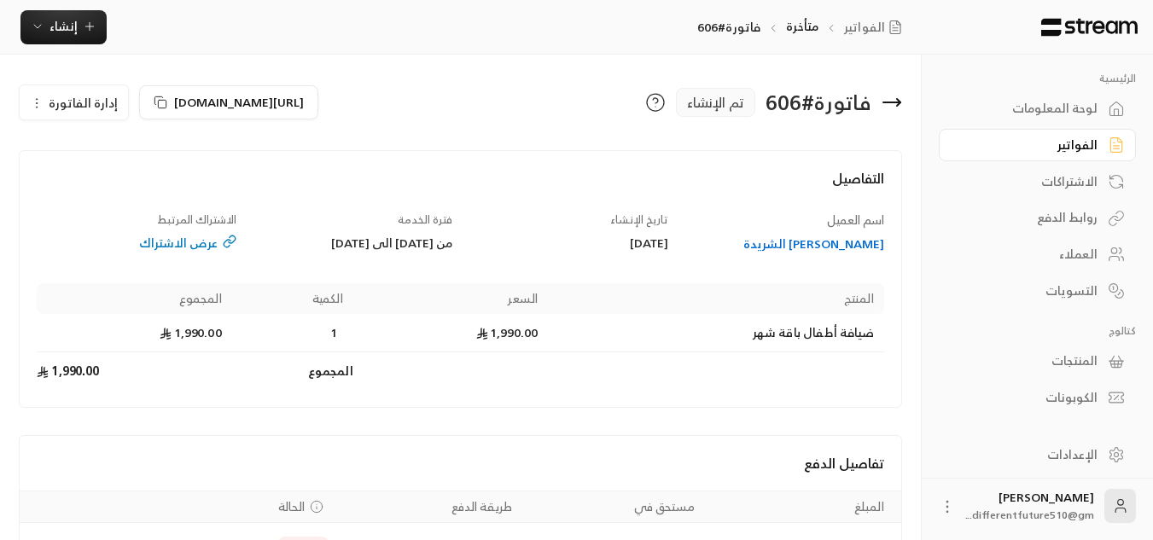
click at [35, 101] on icon "button" at bounding box center [37, 103] width 14 height 14
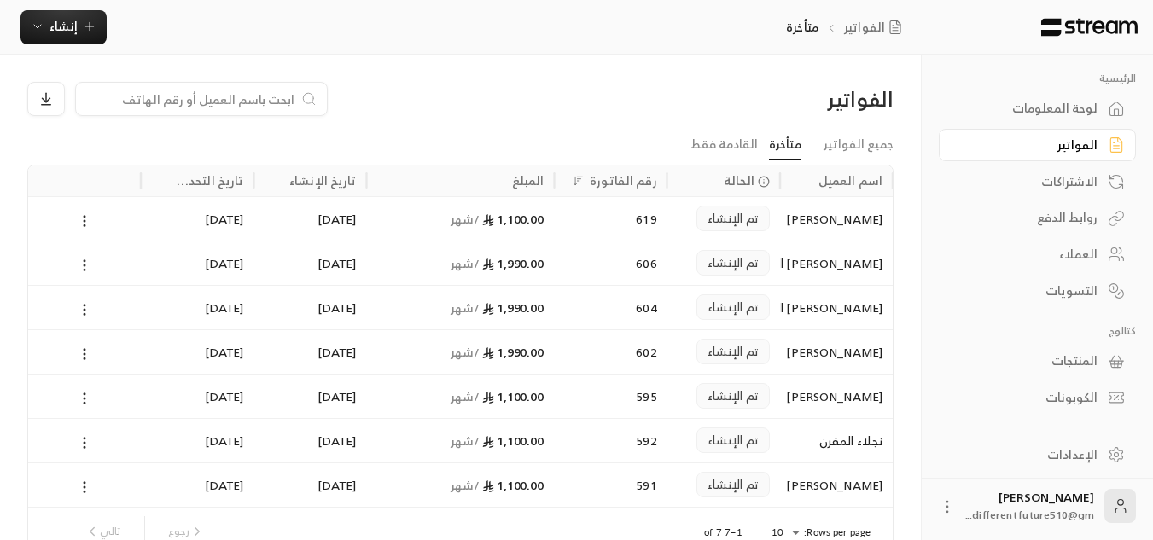
click at [81, 264] on icon at bounding box center [84, 265] width 15 height 15
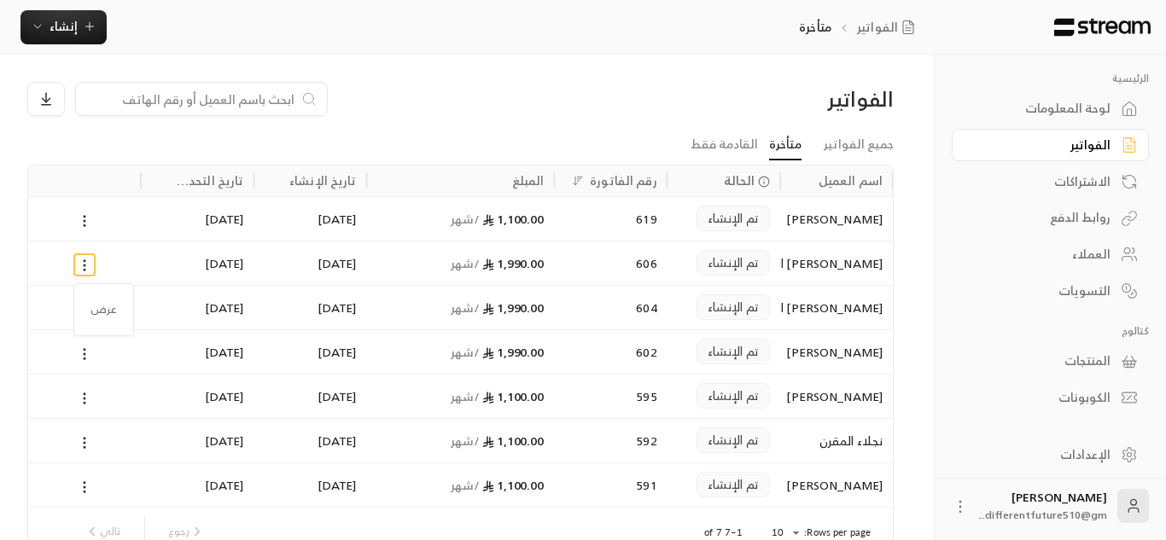
click at [87, 398] on div at bounding box center [583, 270] width 1166 height 540
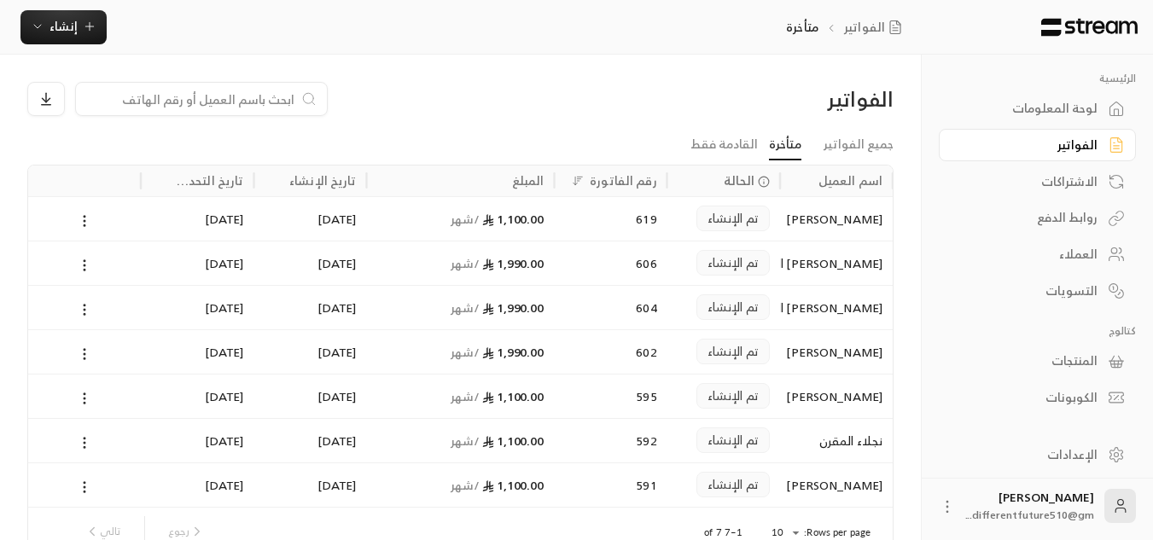
click at [87, 398] on icon at bounding box center [84, 398] width 15 height 15
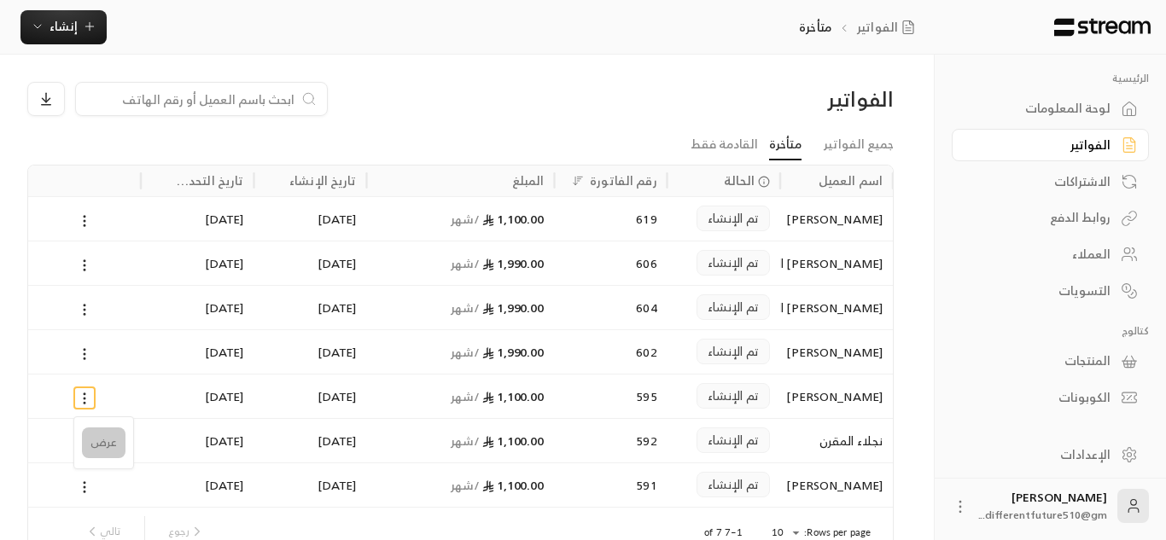
click at [99, 438] on li "عرض" at bounding box center [104, 443] width 44 height 31
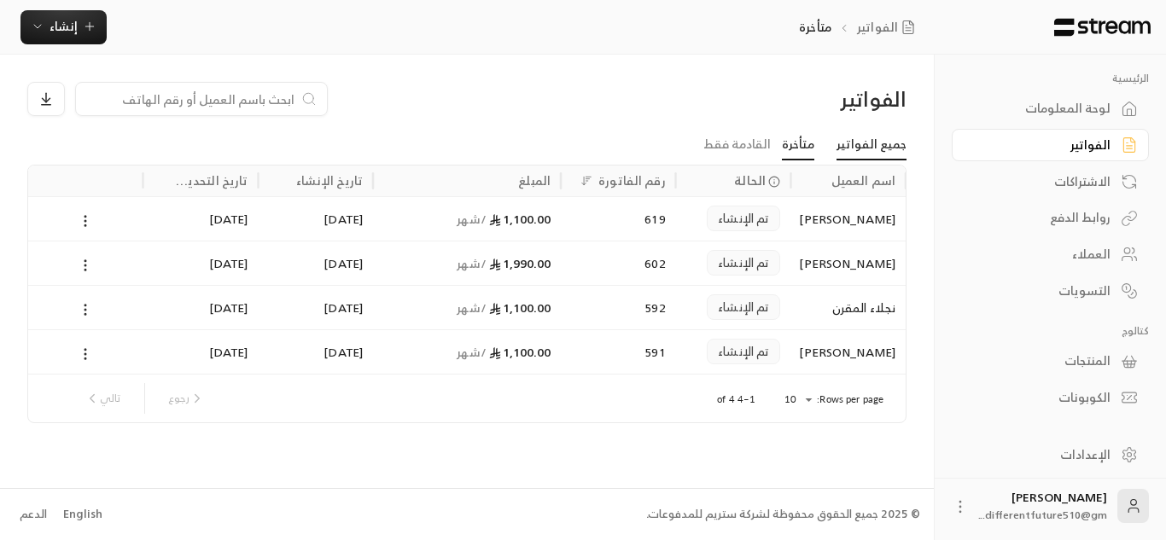
click at [877, 149] on link "جميع الفواتير" at bounding box center [871, 145] width 70 height 31
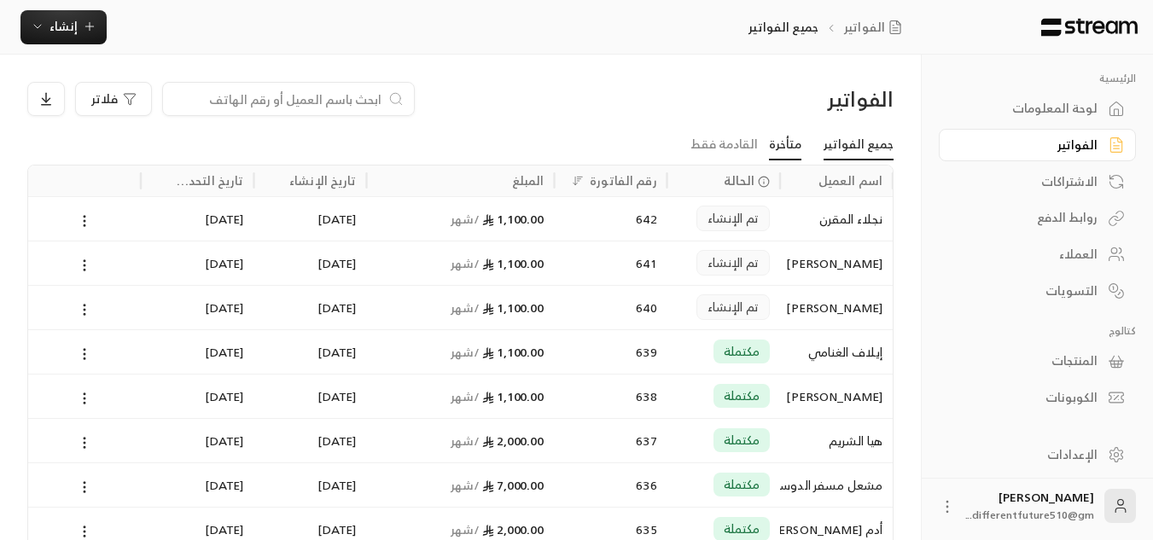
click at [795, 156] on link "متأخرة" at bounding box center [785, 145] width 32 height 31
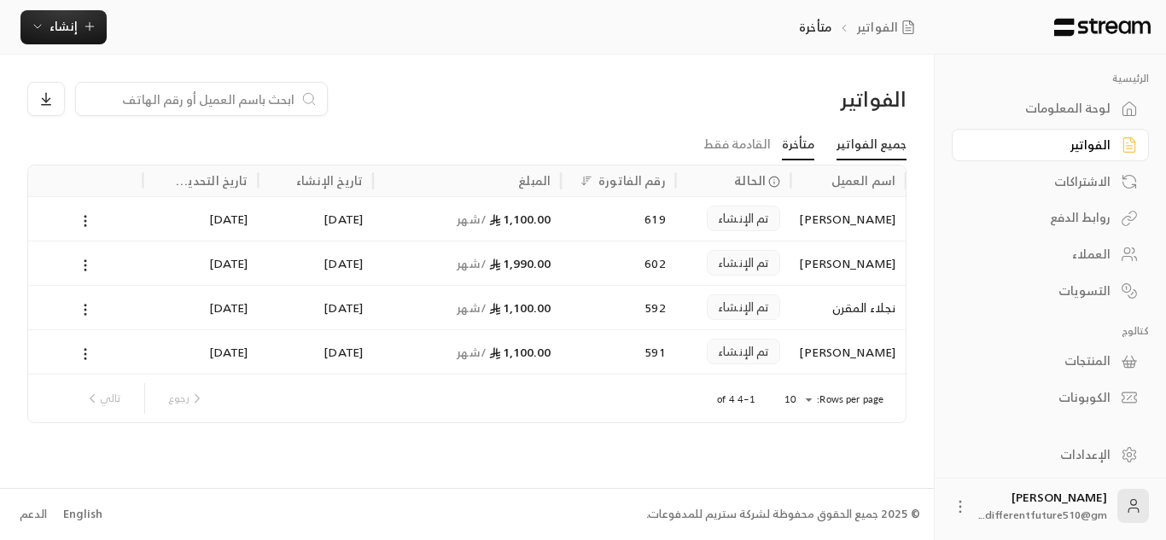
click at [871, 133] on link "جميع الفواتير" at bounding box center [871, 145] width 70 height 31
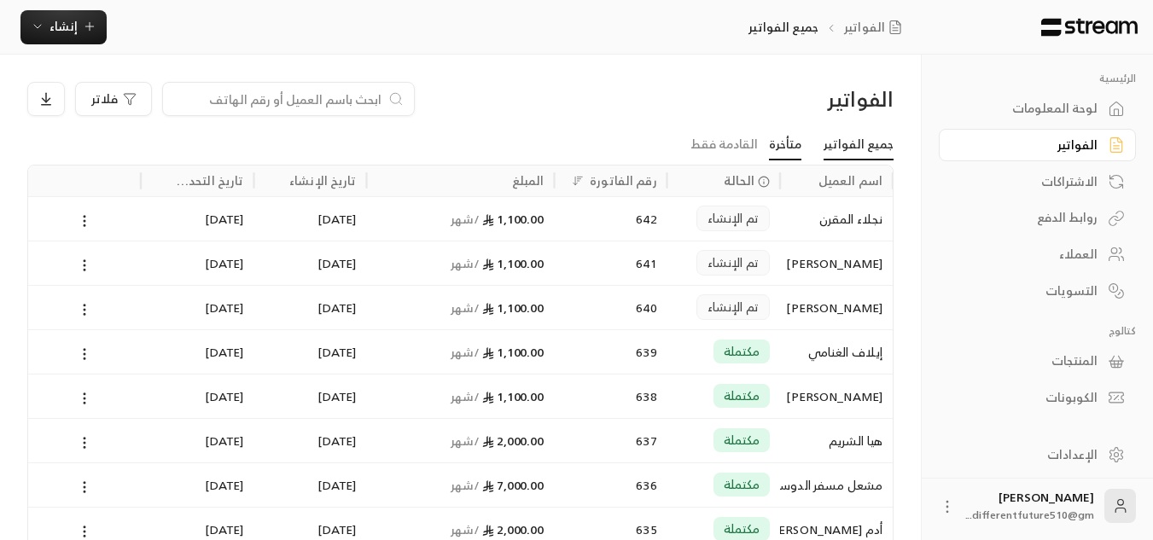
click at [783, 144] on link "متأخرة" at bounding box center [785, 145] width 32 height 31
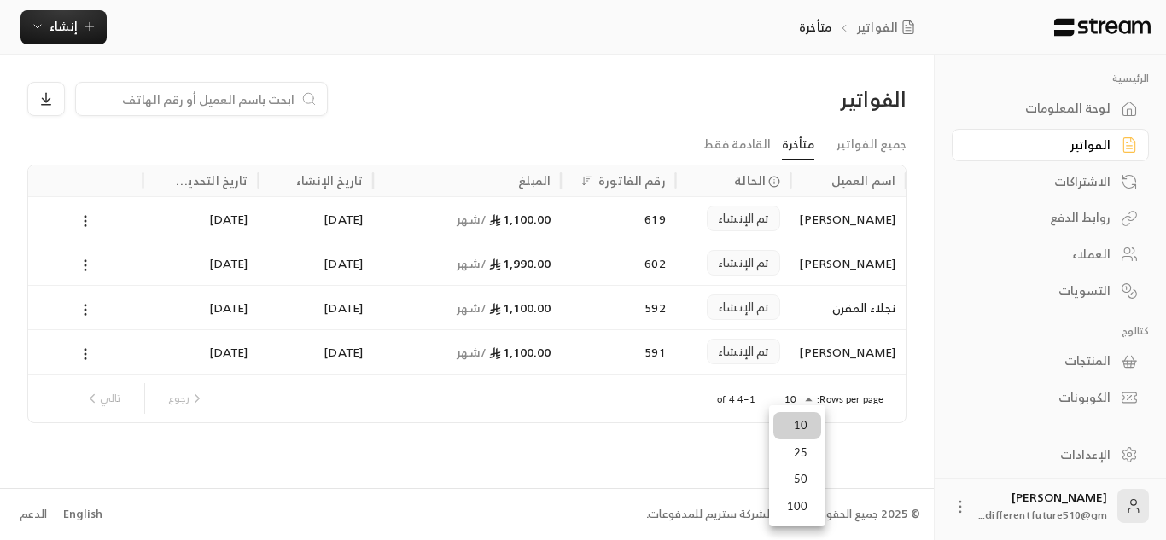
click at [811, 398] on body "الرئيسية لوحة المعلومات الفواتير الاشتراكات روابط الدفع العملاء التسويات كتالوج…" at bounding box center [583, 270] width 1166 height 540
click at [806, 485] on li "50" at bounding box center [797, 479] width 48 height 27
click at [804, 403] on body "الرئيسية لوحة المعلومات الفواتير الاشتراكات روابط الدفع العملاء التسويات كتالوج…" at bounding box center [583, 270] width 1166 height 540
click at [800, 417] on li "10" at bounding box center [797, 425] width 48 height 27
click at [742, 129] on div "الفواتير" at bounding box center [467, 106] width 896 height 48
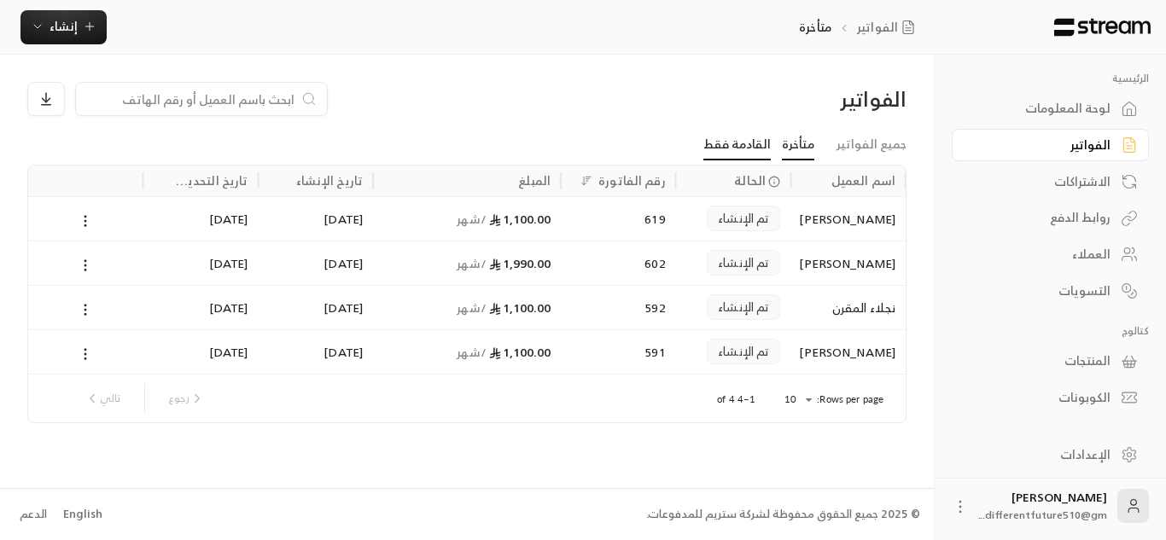
click at [742, 139] on link "القادمة فقط" at bounding box center [736, 145] width 67 height 31
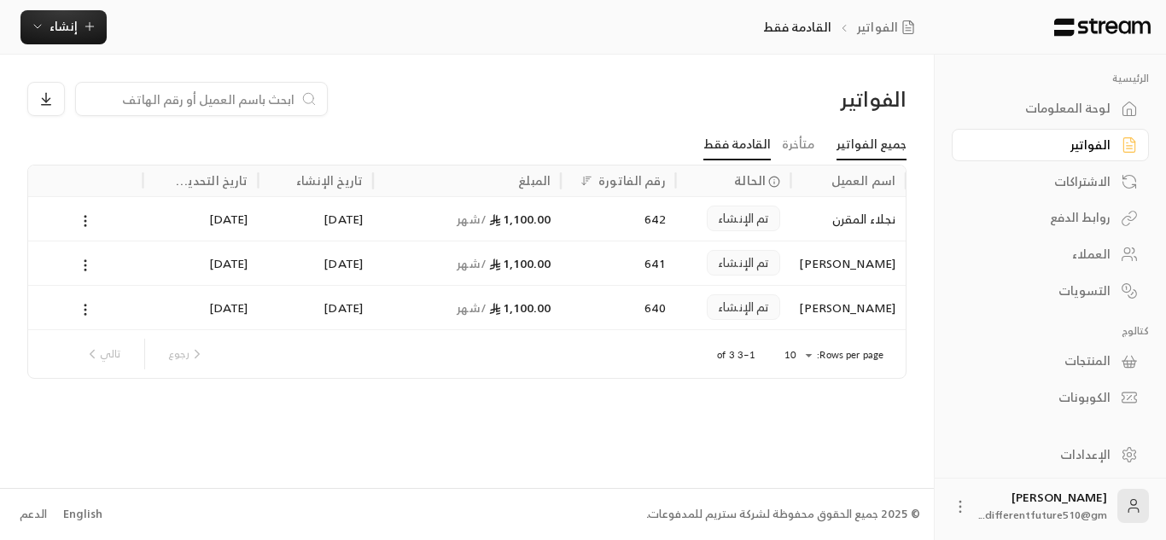
click at [853, 146] on link "جميع الفواتير" at bounding box center [871, 145] width 70 height 31
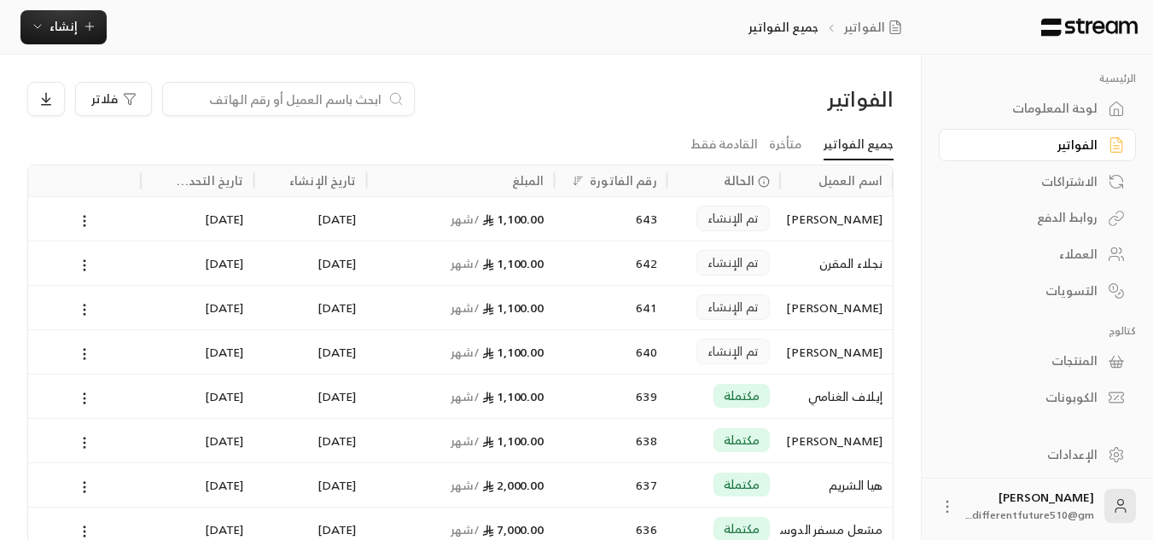
click at [1080, 173] on div "الاشتراكات" at bounding box center [1028, 181] width 137 height 17
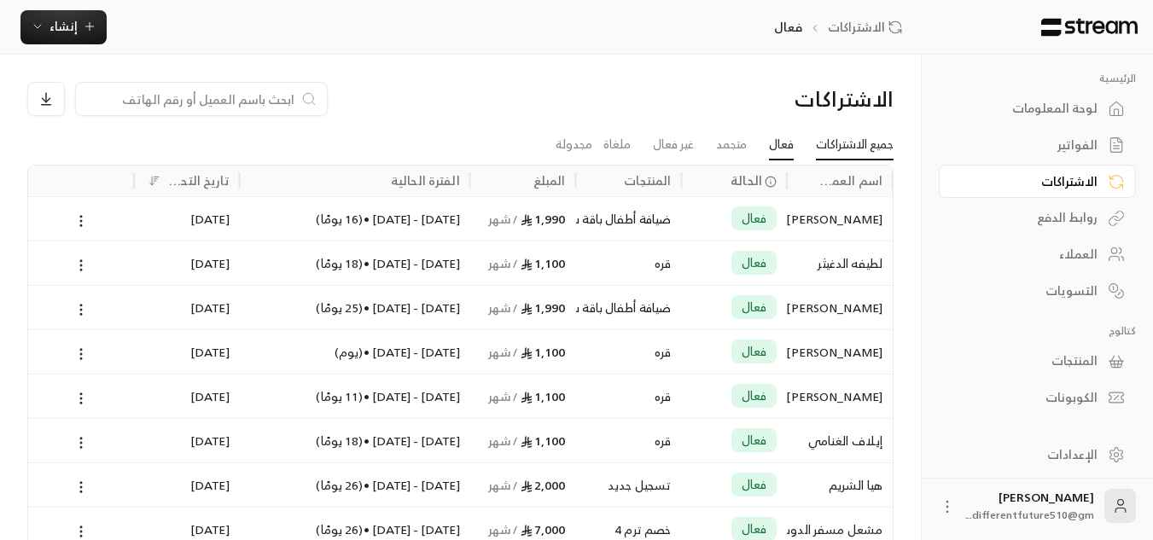
click at [873, 144] on link "جميع الاشتراكات" at bounding box center [855, 145] width 78 height 31
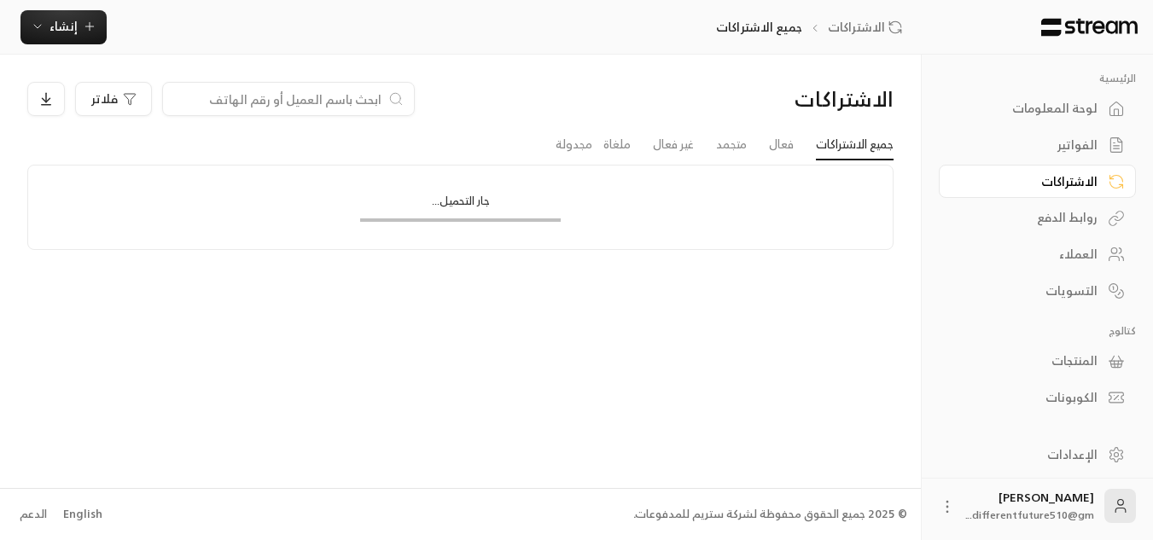
click at [1067, 133] on link "الفواتير" at bounding box center [1037, 145] width 197 height 33
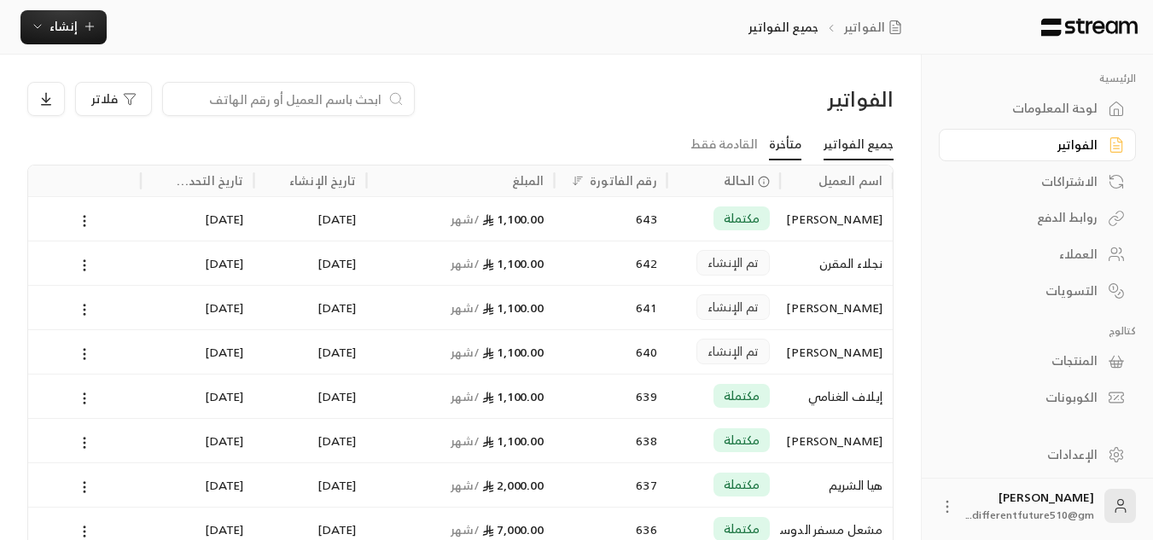
click at [784, 146] on link "متأخرة" at bounding box center [785, 145] width 32 height 31
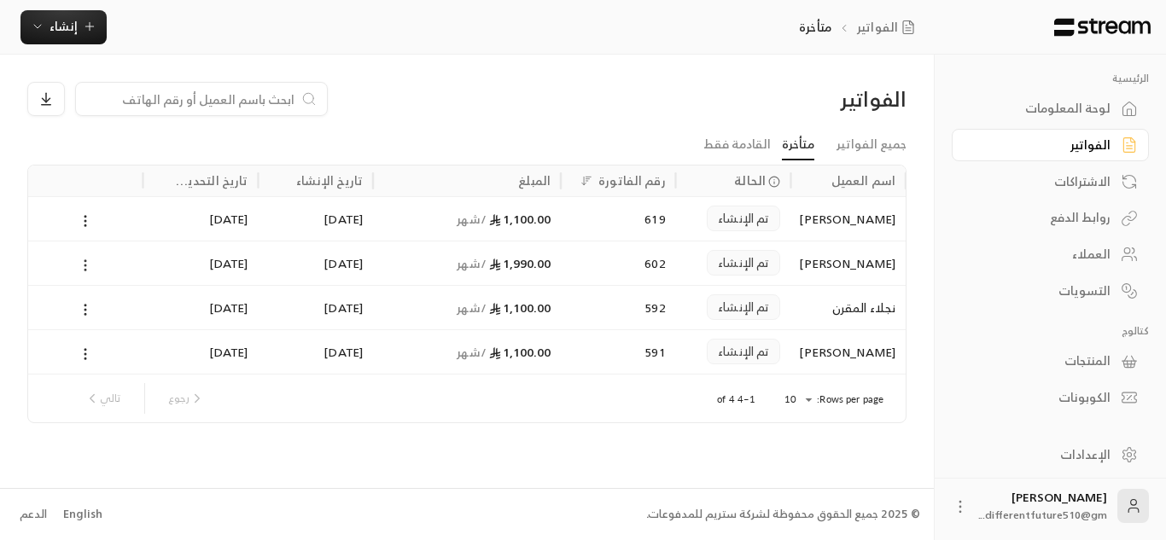
click at [84, 266] on icon at bounding box center [85, 265] width 15 height 15
click at [109, 319] on li "عرض" at bounding box center [105, 309] width 44 height 31
click at [85, 353] on circle at bounding box center [86, 354] width 2 height 2
click at [98, 387] on li "عرض" at bounding box center [105, 398] width 44 height 31
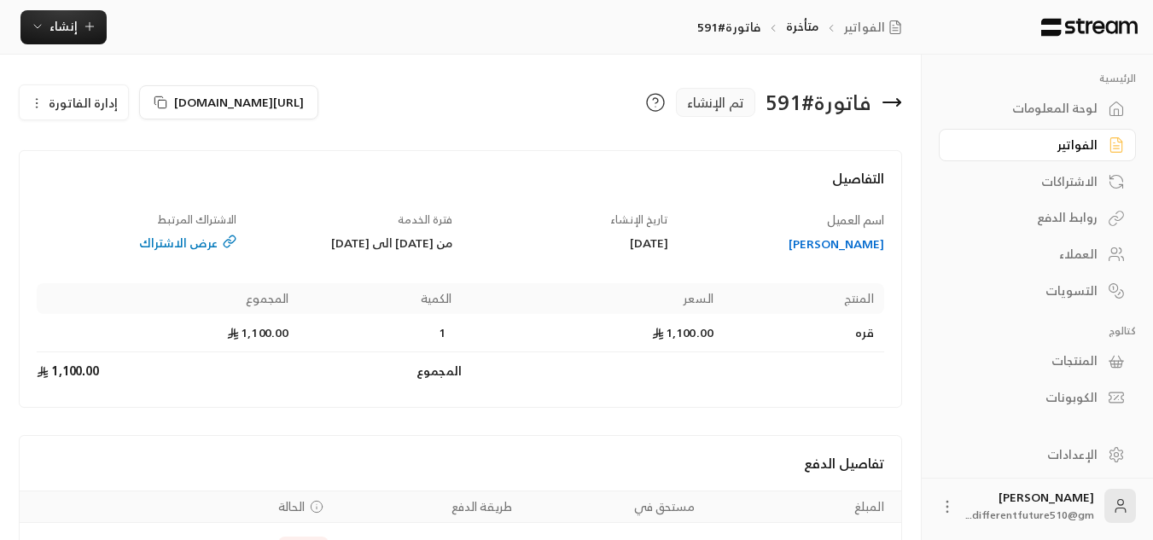
click at [43, 102] on icon "button" at bounding box center [37, 103] width 14 height 14
click at [107, 182] on link "إلغاء" at bounding box center [84, 183] width 106 height 31
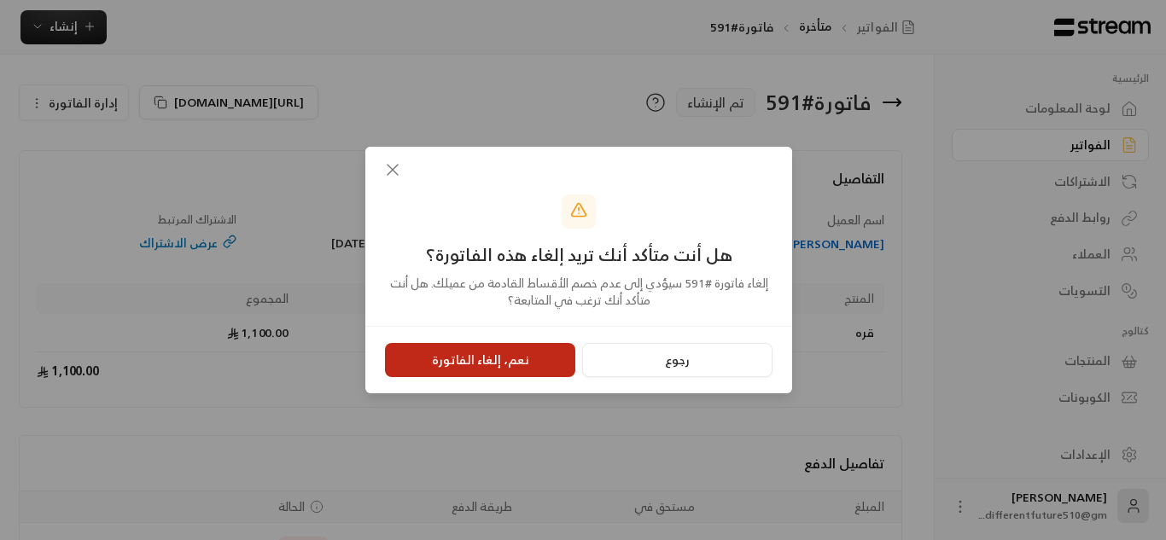
click at [525, 364] on button "نعم، إلغاء الفاتورة" at bounding box center [480, 360] width 190 height 34
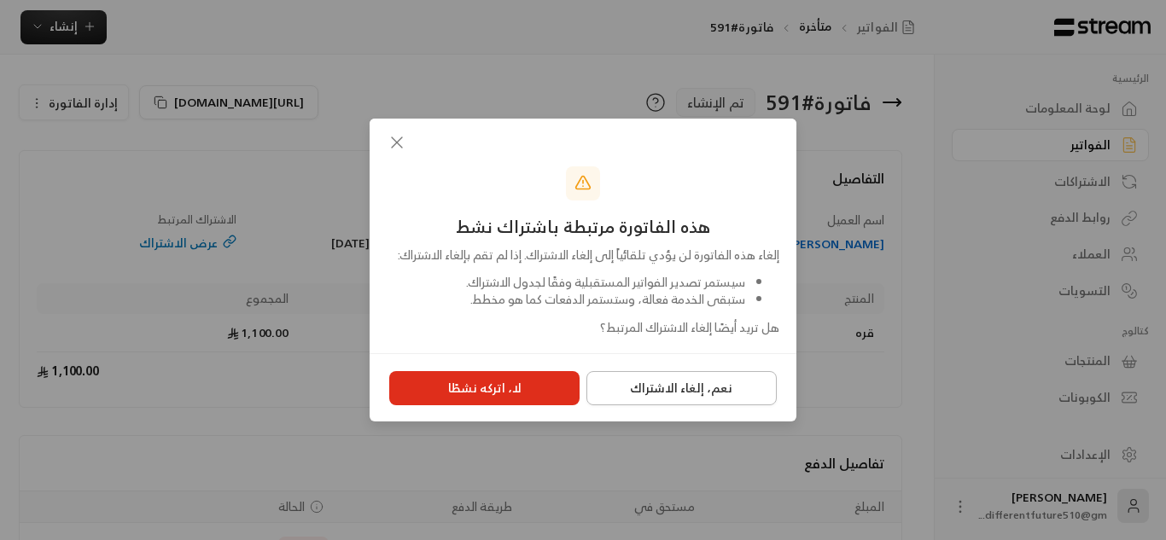
click at [617, 399] on button "نعم، إلغاء الاشتراك" at bounding box center [681, 388] width 190 height 34
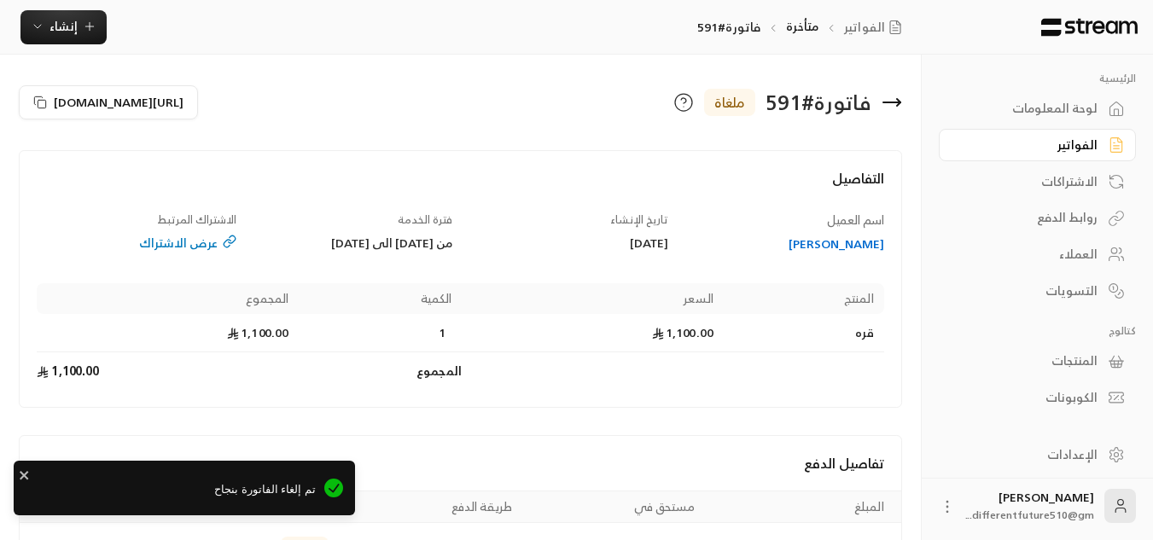
click at [1014, 147] on div "الفواتير" at bounding box center [1028, 145] width 137 height 17
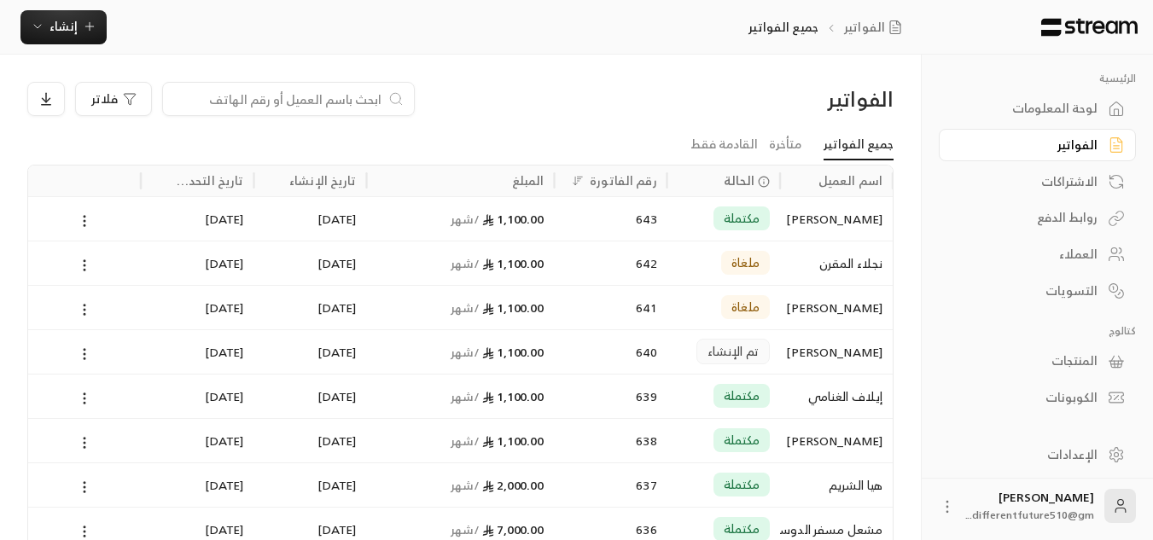
click at [1023, 131] on link "الفواتير" at bounding box center [1037, 145] width 197 height 33
click at [1095, 100] on div "لوحة المعلومات" at bounding box center [1028, 108] width 137 height 17
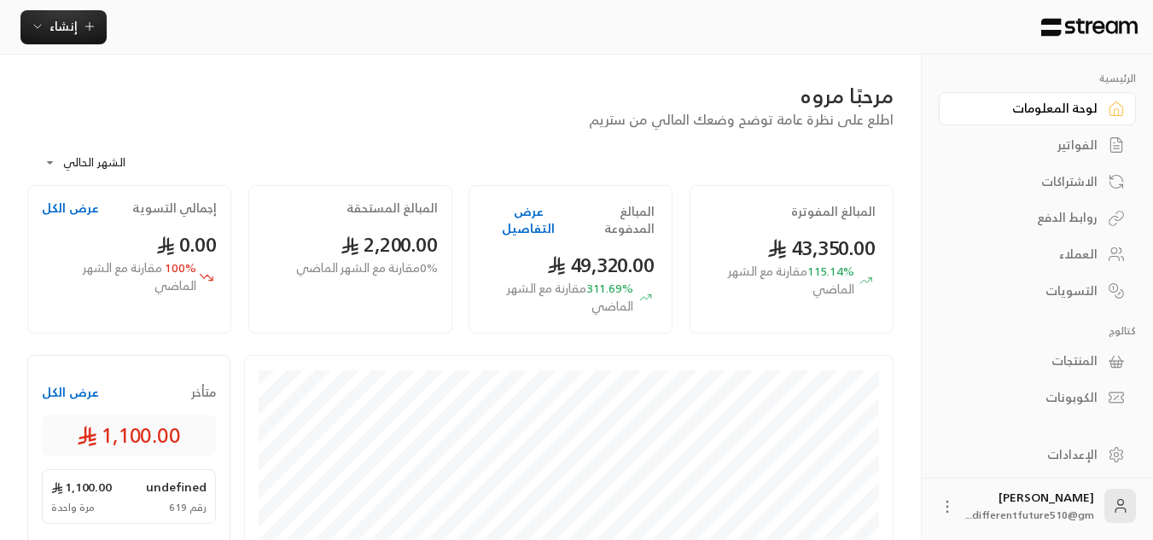
click at [1034, 136] on link "الفواتير" at bounding box center [1037, 145] width 197 height 33
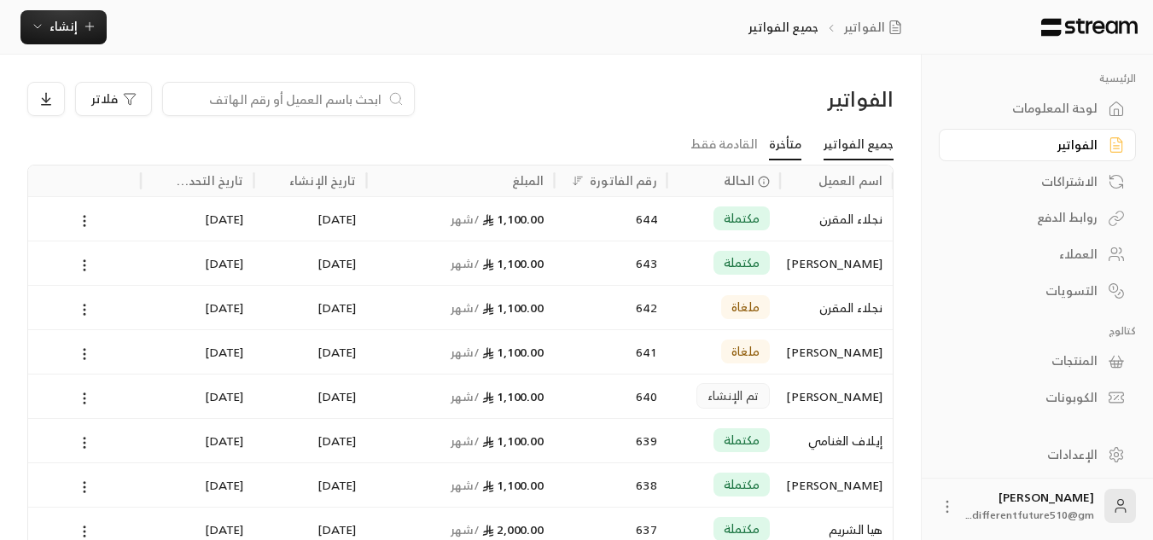
click at [776, 151] on link "متأخرة" at bounding box center [785, 145] width 32 height 31
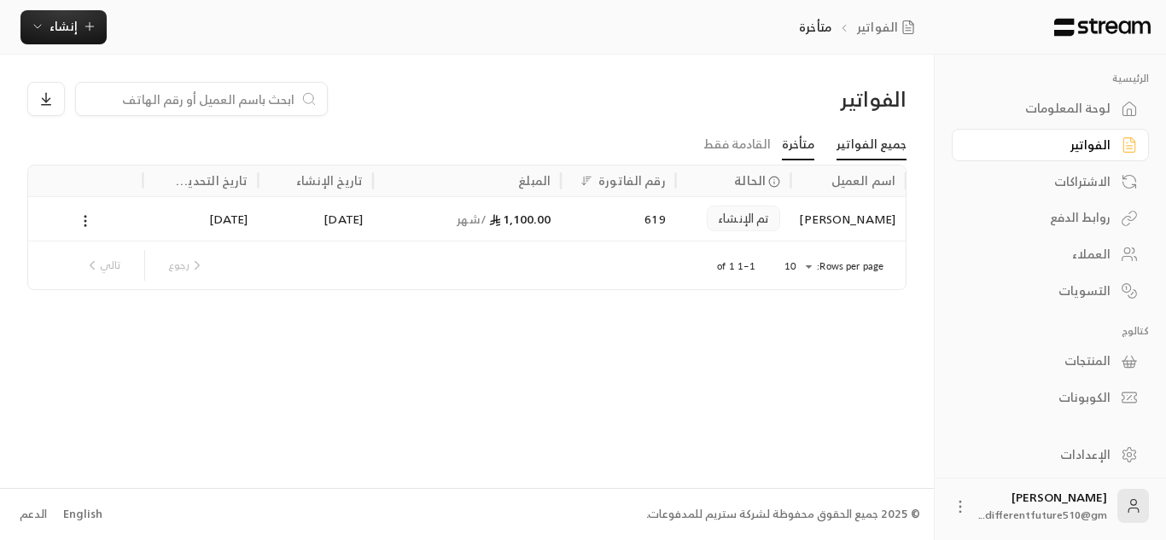
click at [853, 148] on link "جميع الفواتير" at bounding box center [871, 145] width 70 height 31
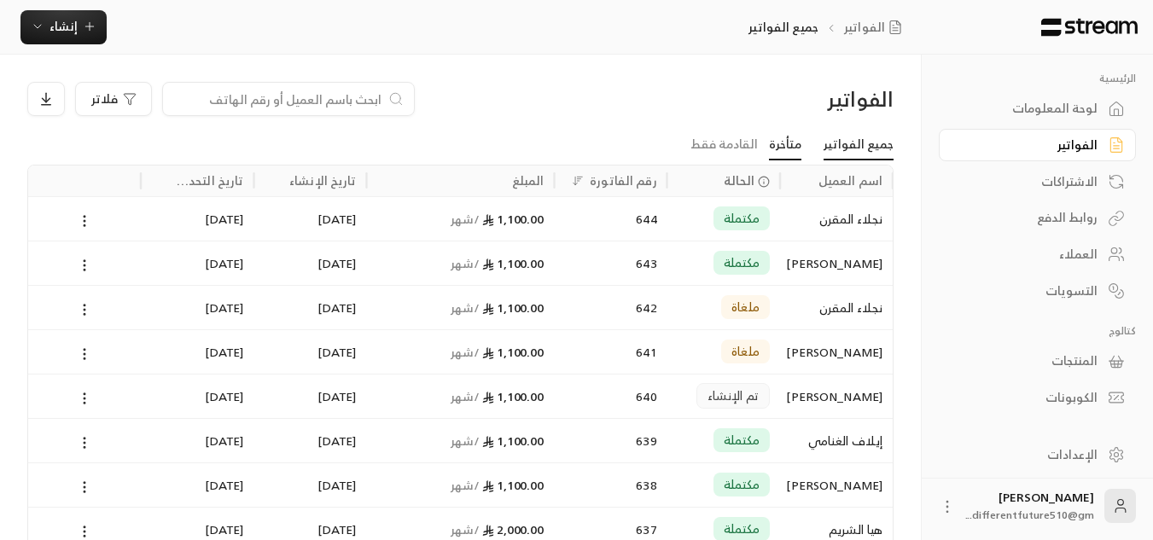
click at [801, 143] on link "متأخرة" at bounding box center [785, 145] width 32 height 31
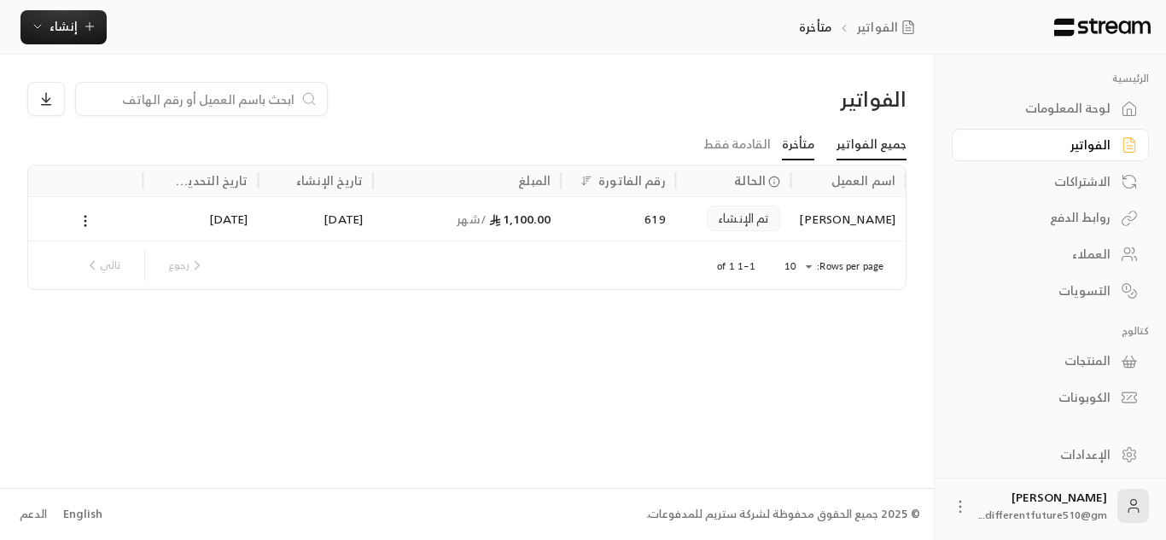
click at [854, 147] on link "جميع الفواتير" at bounding box center [871, 145] width 70 height 31
